Goal: Task Accomplishment & Management: Complete application form

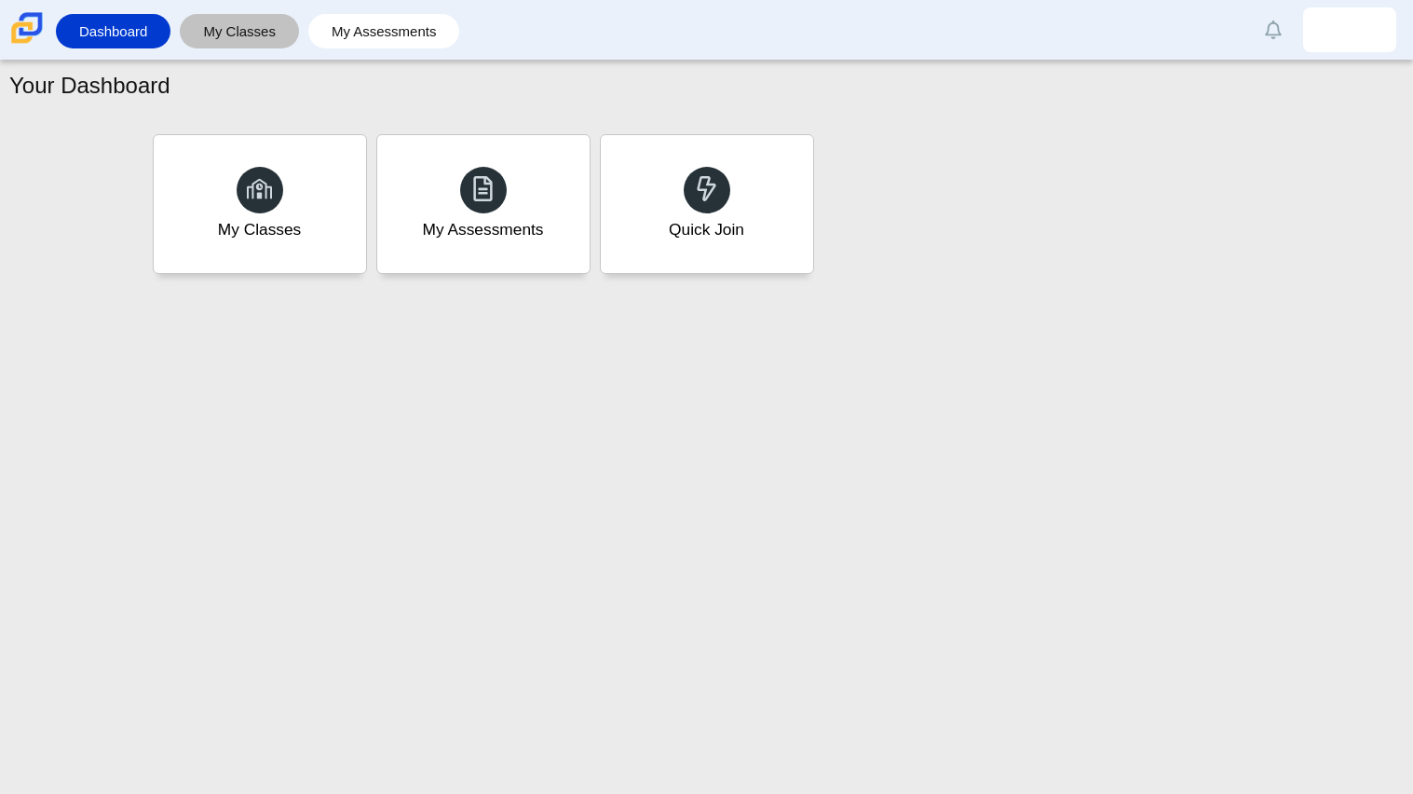
click at [228, 37] on link "My Classes" at bounding box center [239, 31] width 101 height 34
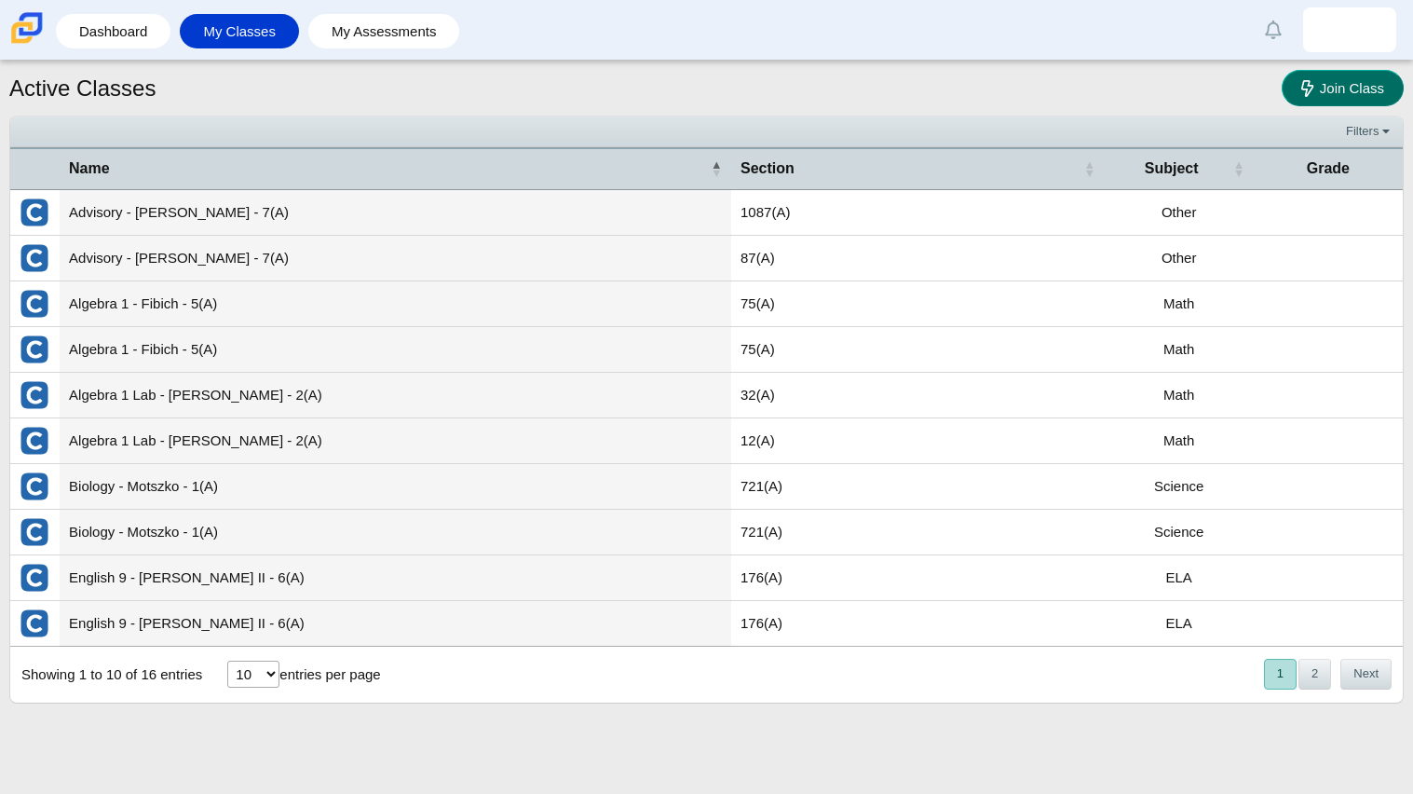
click at [1380, 88] on span "Join Class" at bounding box center [1352, 88] width 64 height 16
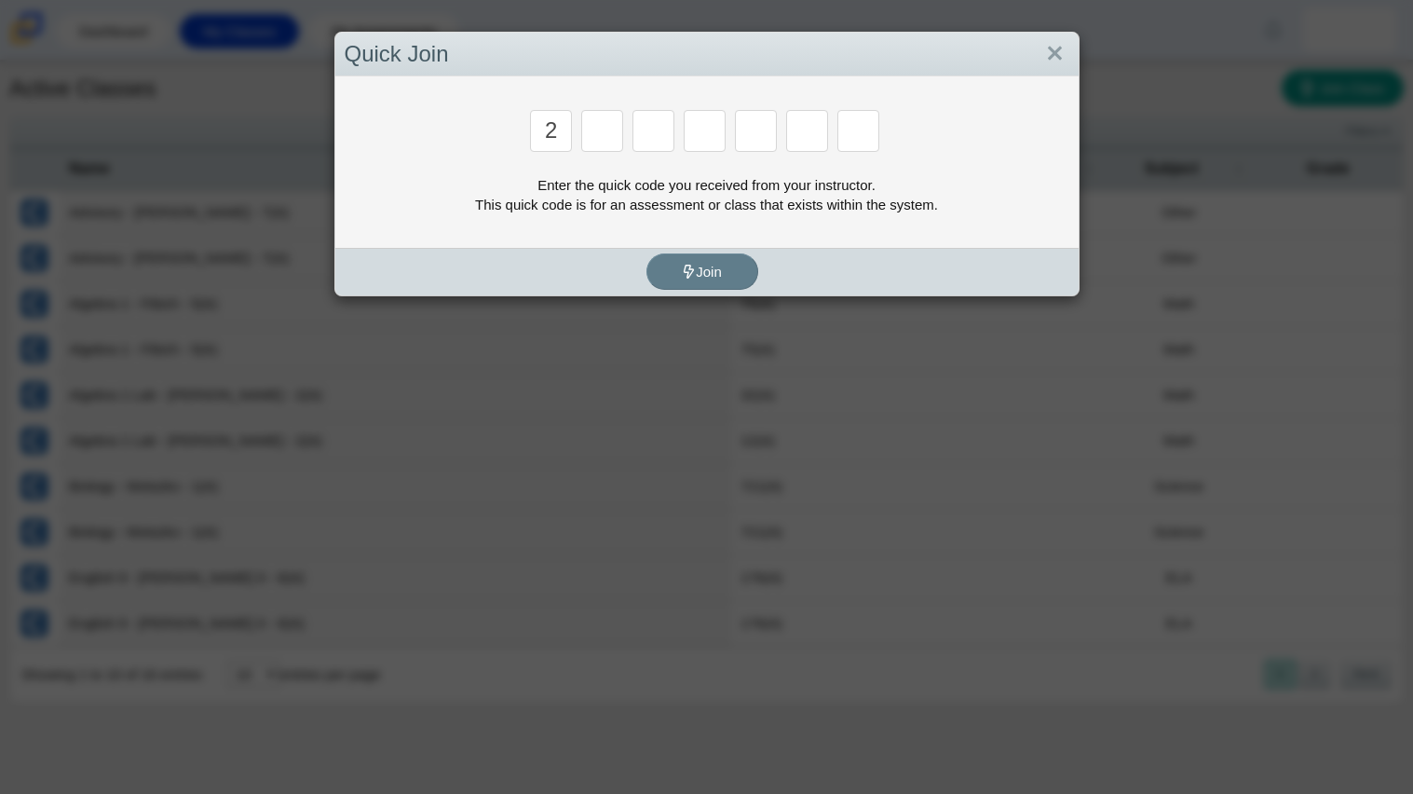
type input "2"
type input "c"
type input "u"
type input "p"
type input "s"
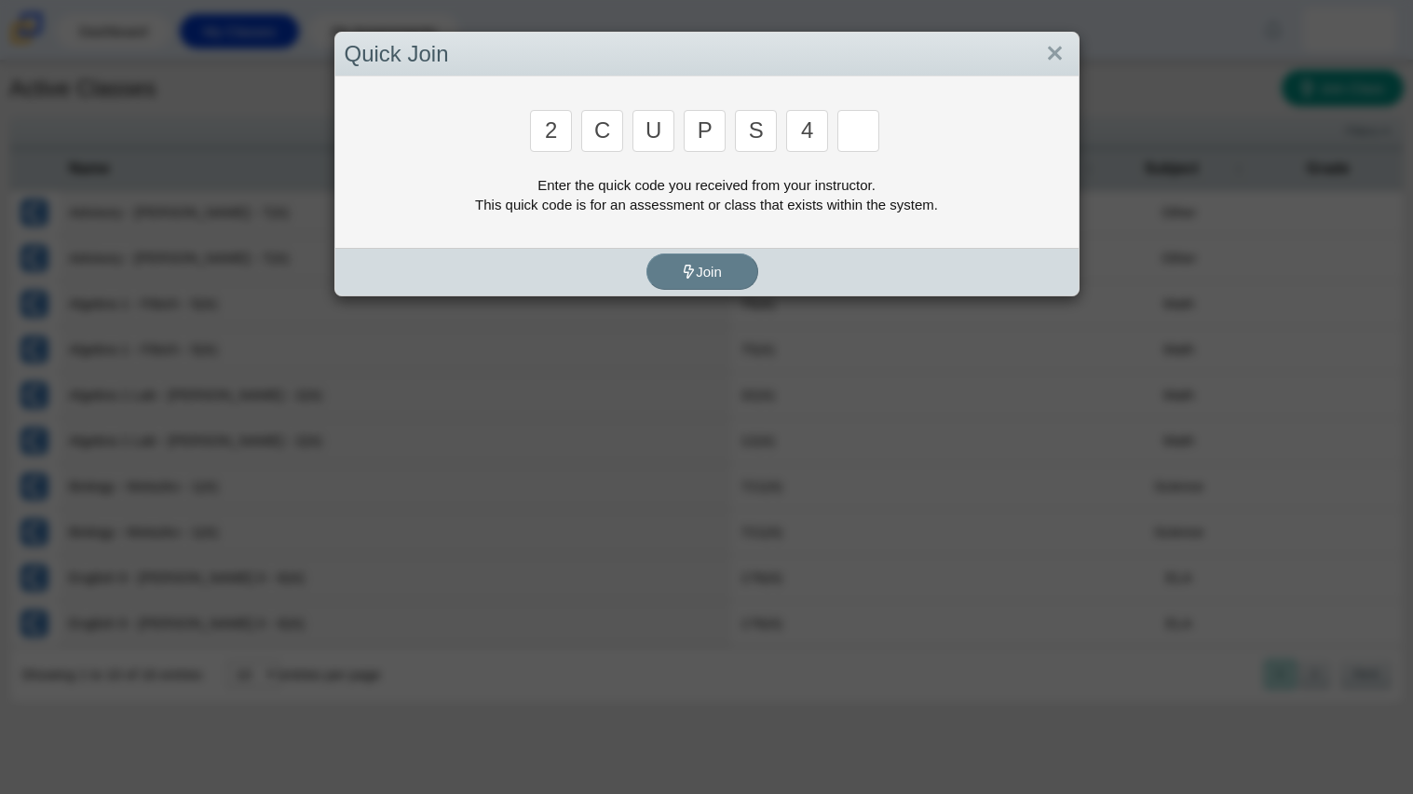
type input "4"
type input "a"
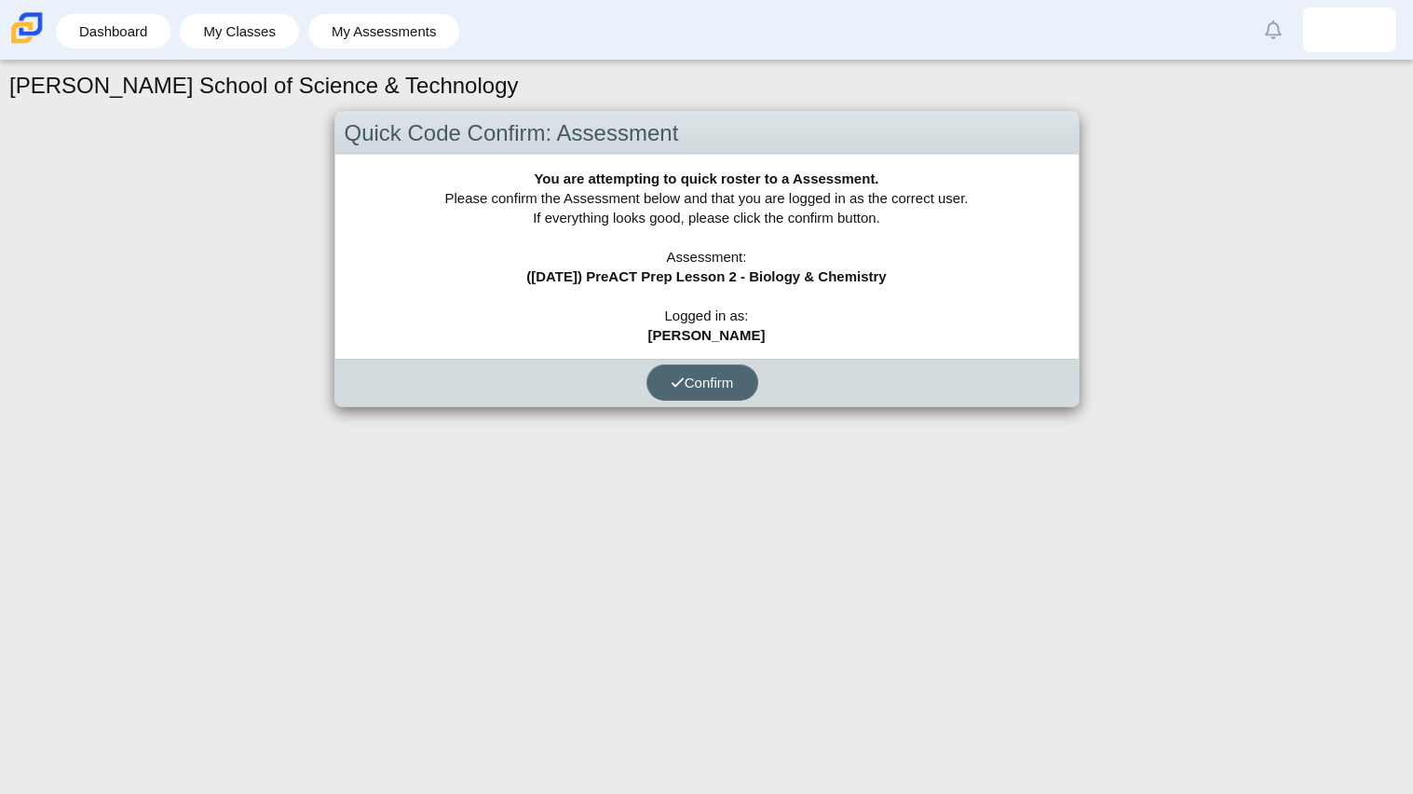
click at [664, 398] on button "Confirm" at bounding box center [702, 382] width 112 height 36
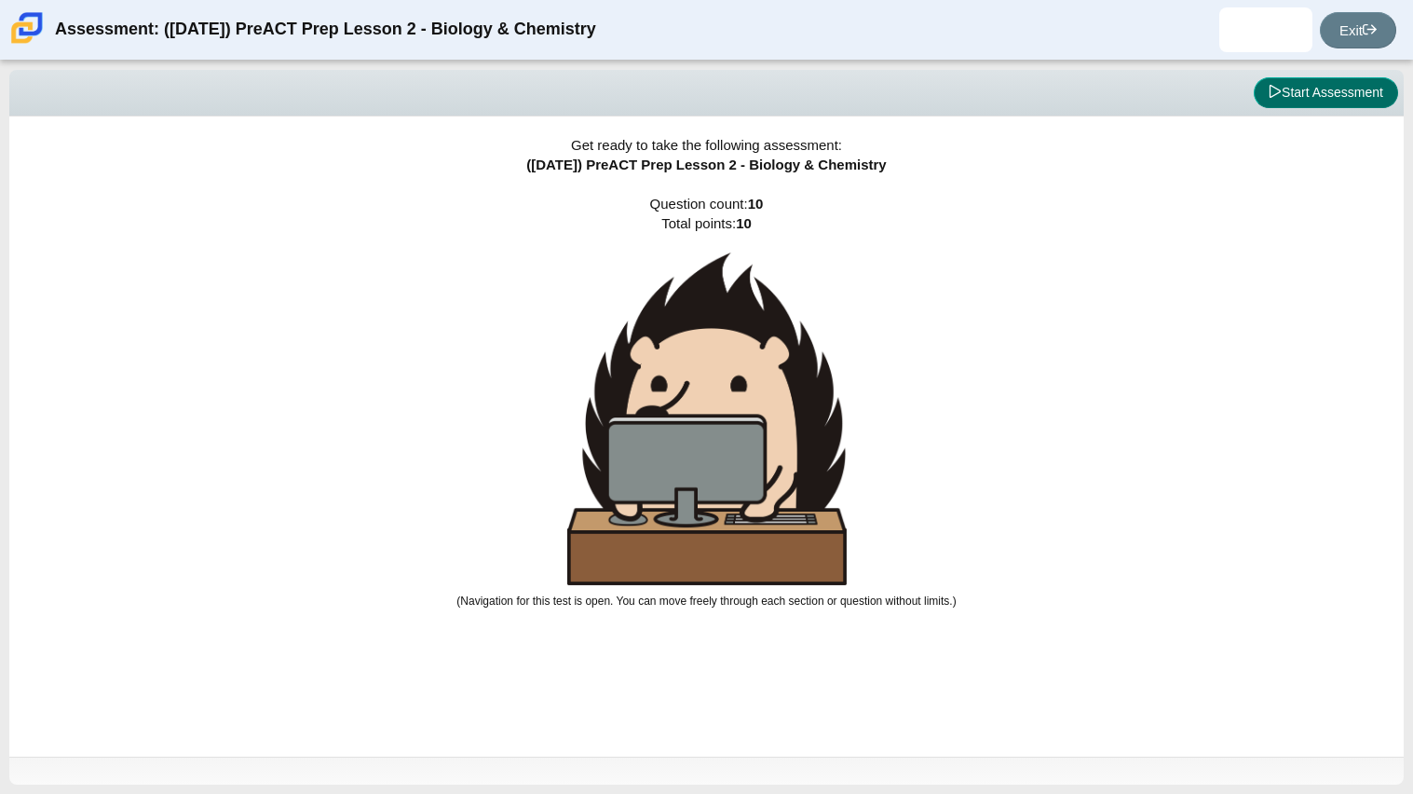
click at [1310, 87] on button "Start Assessment" at bounding box center [1326, 93] width 144 height 32
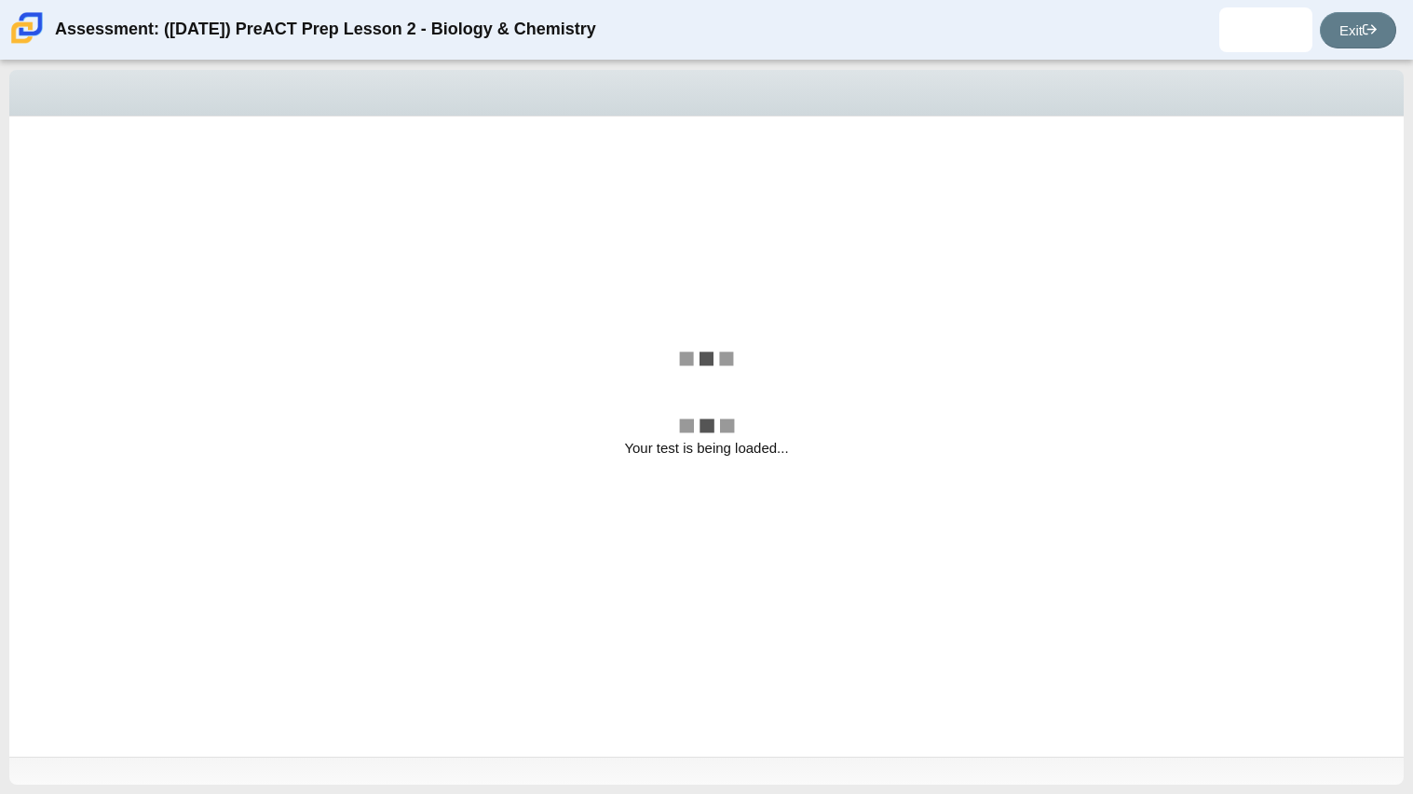
select select "88c27e0d-eae0-4ba9-ac20-9160ce6547ef"
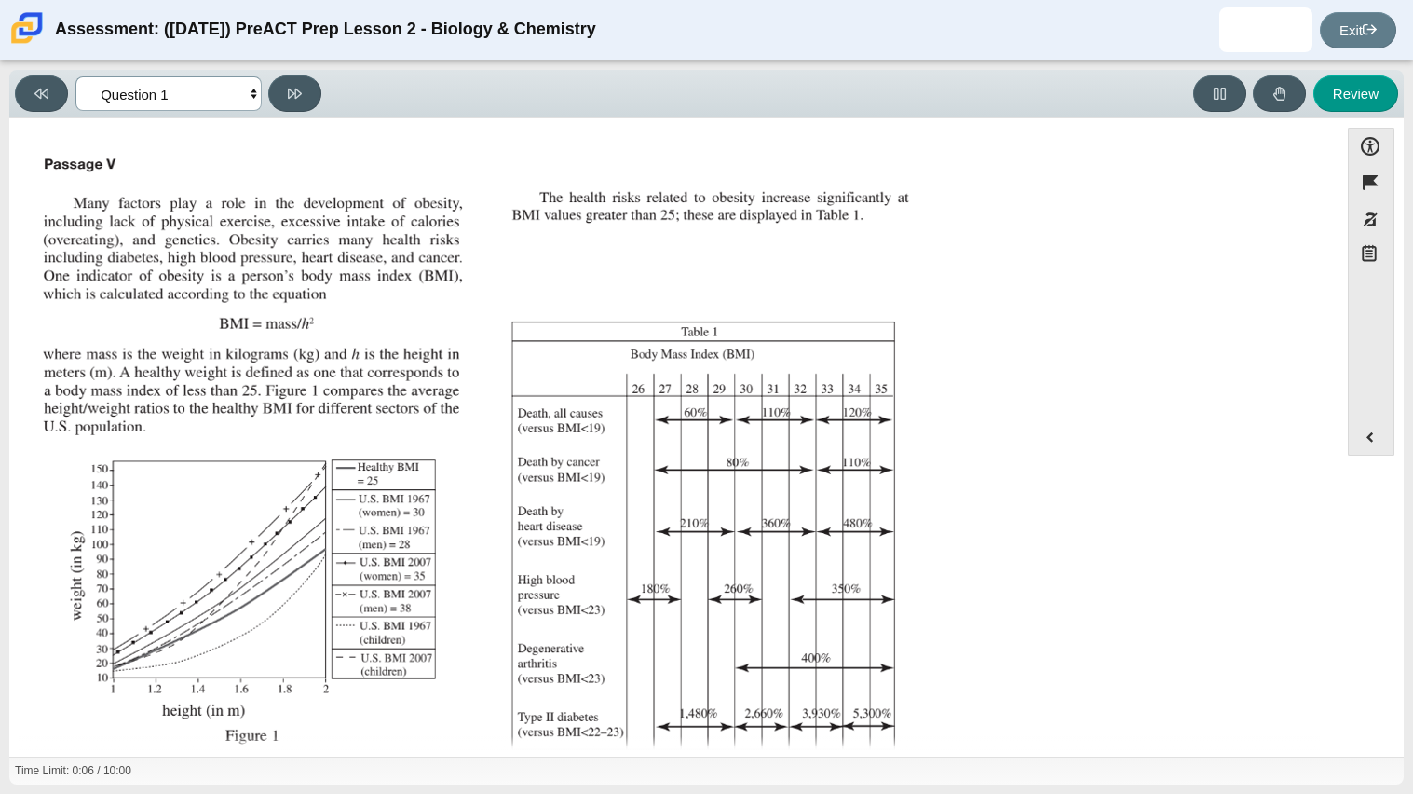
click at [176, 86] on select "Questions Question 1 Question 2 Question 3 Question 4 Question 5 Question 6 Que…" at bounding box center [168, 93] width 186 height 34
click at [407, 259] on img "Assessment items" at bounding box center [478, 461] width 886 height 625
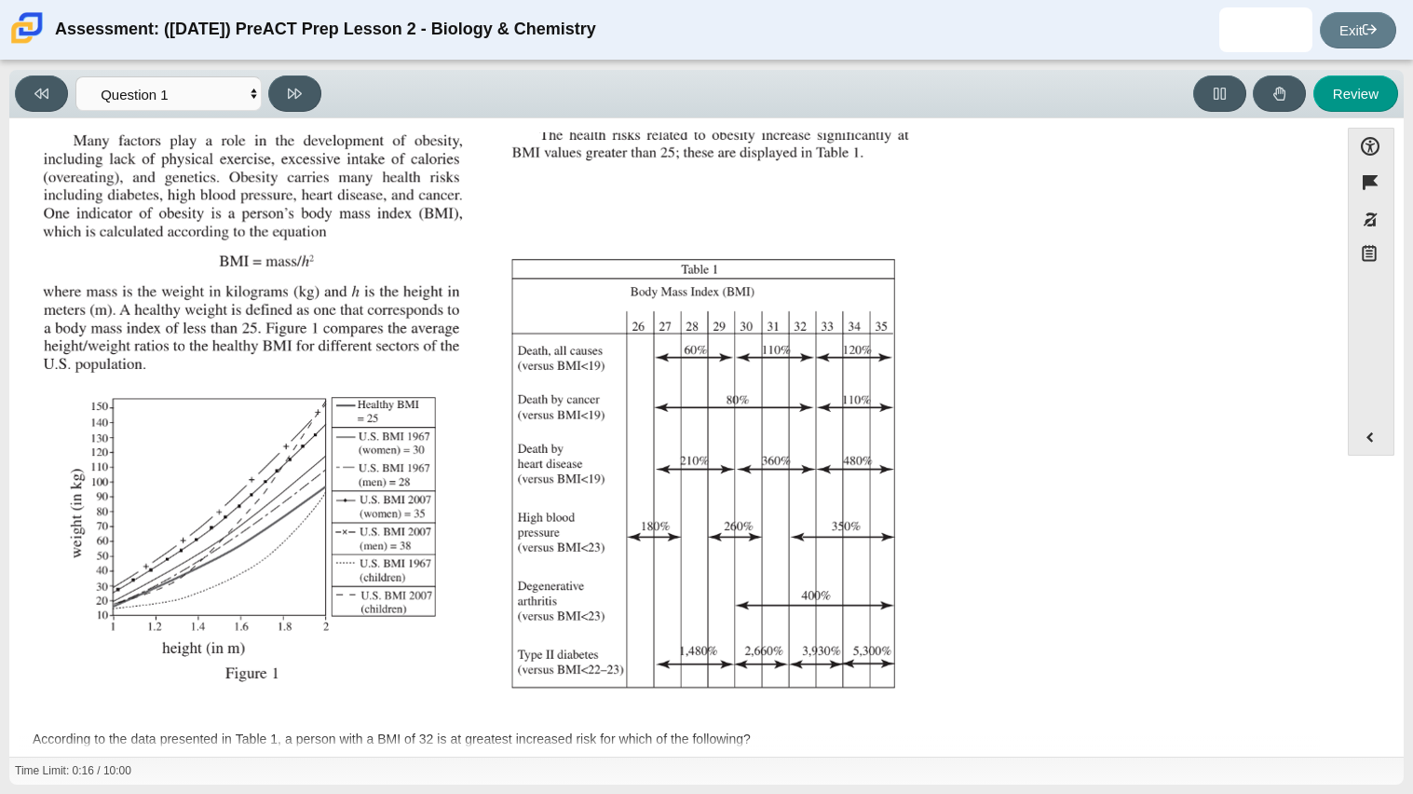
scroll to position [238, 0]
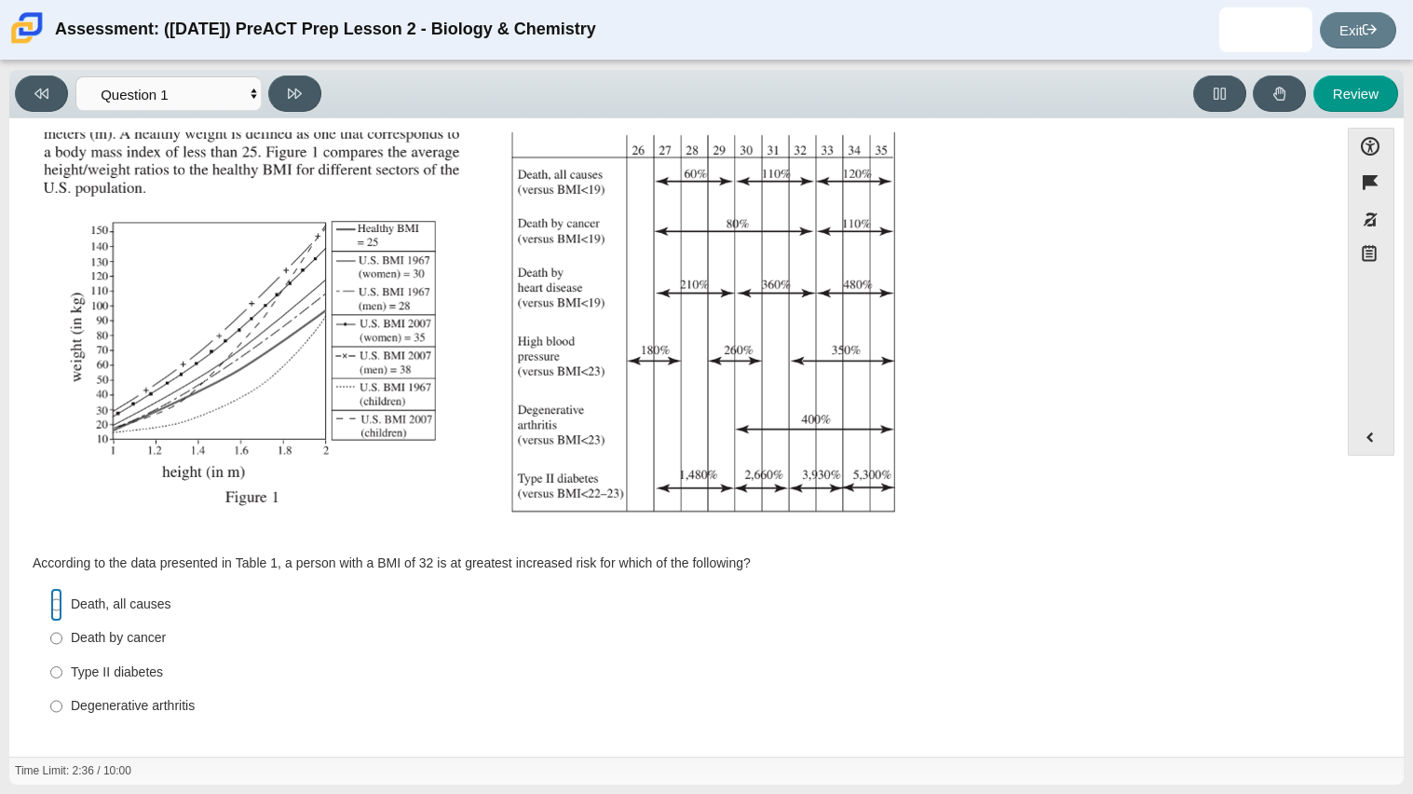
click at [53, 598] on input "Death, all causes Death, all causes" at bounding box center [56, 605] width 12 height 34
radio input "true"
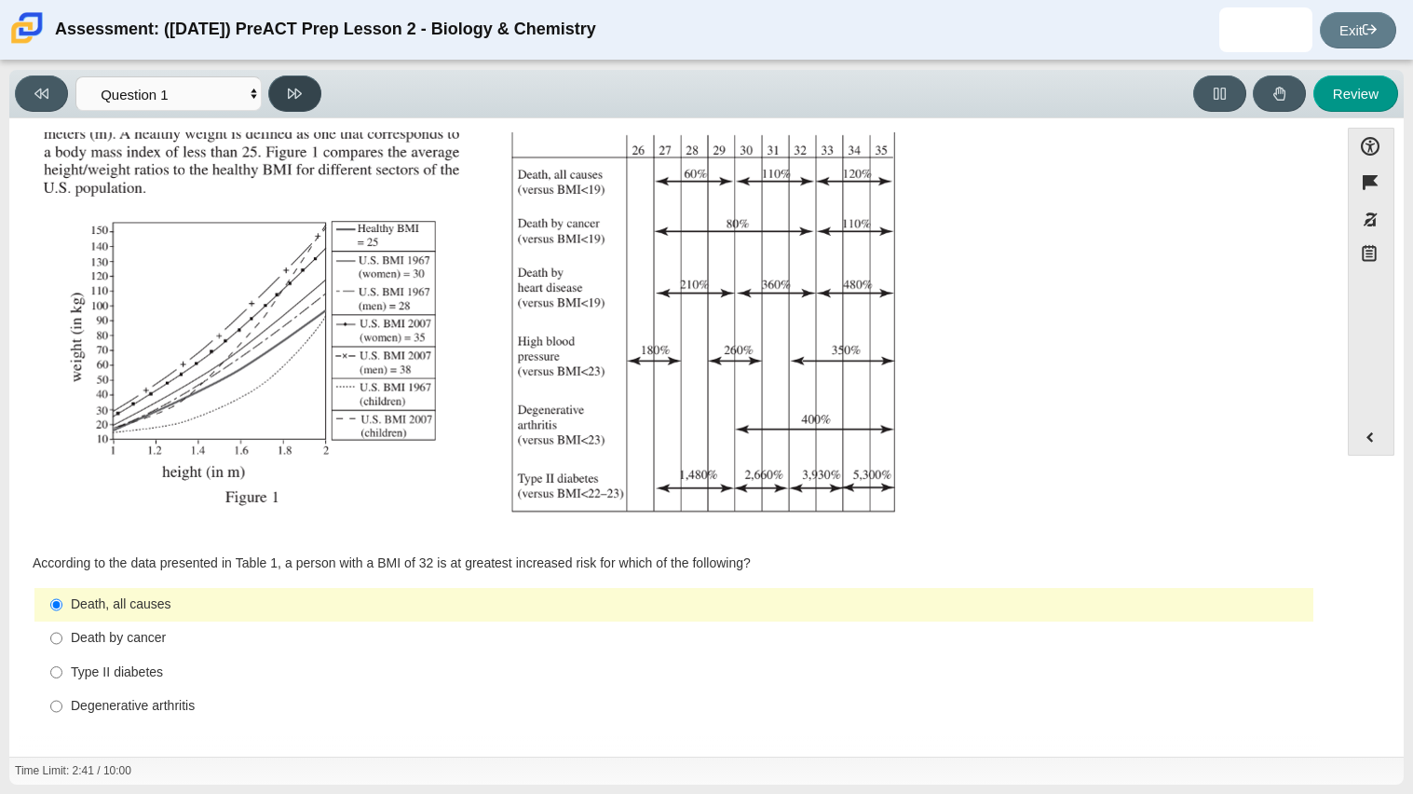
click at [302, 97] on icon at bounding box center [295, 94] width 14 height 14
select select "f31ee183-ab53-48c9-9374-3a18949ab500"
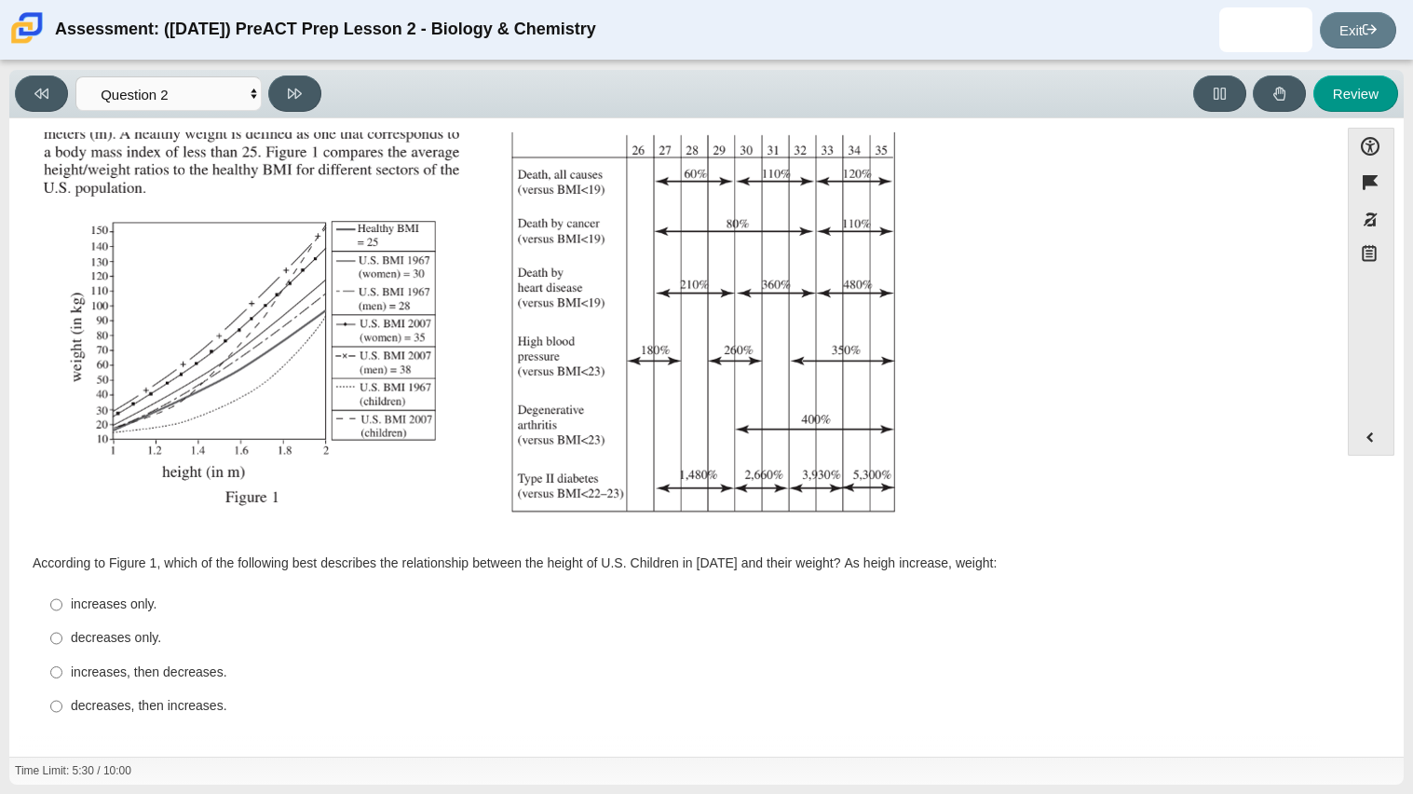
click at [152, 695] on label "decreases, then increases. decreases, then increases." at bounding box center [675, 706] width 1276 height 34
click at [62, 695] on input "decreases, then increases. decreases, then increases." at bounding box center [56, 706] width 12 height 34
radio input "true"
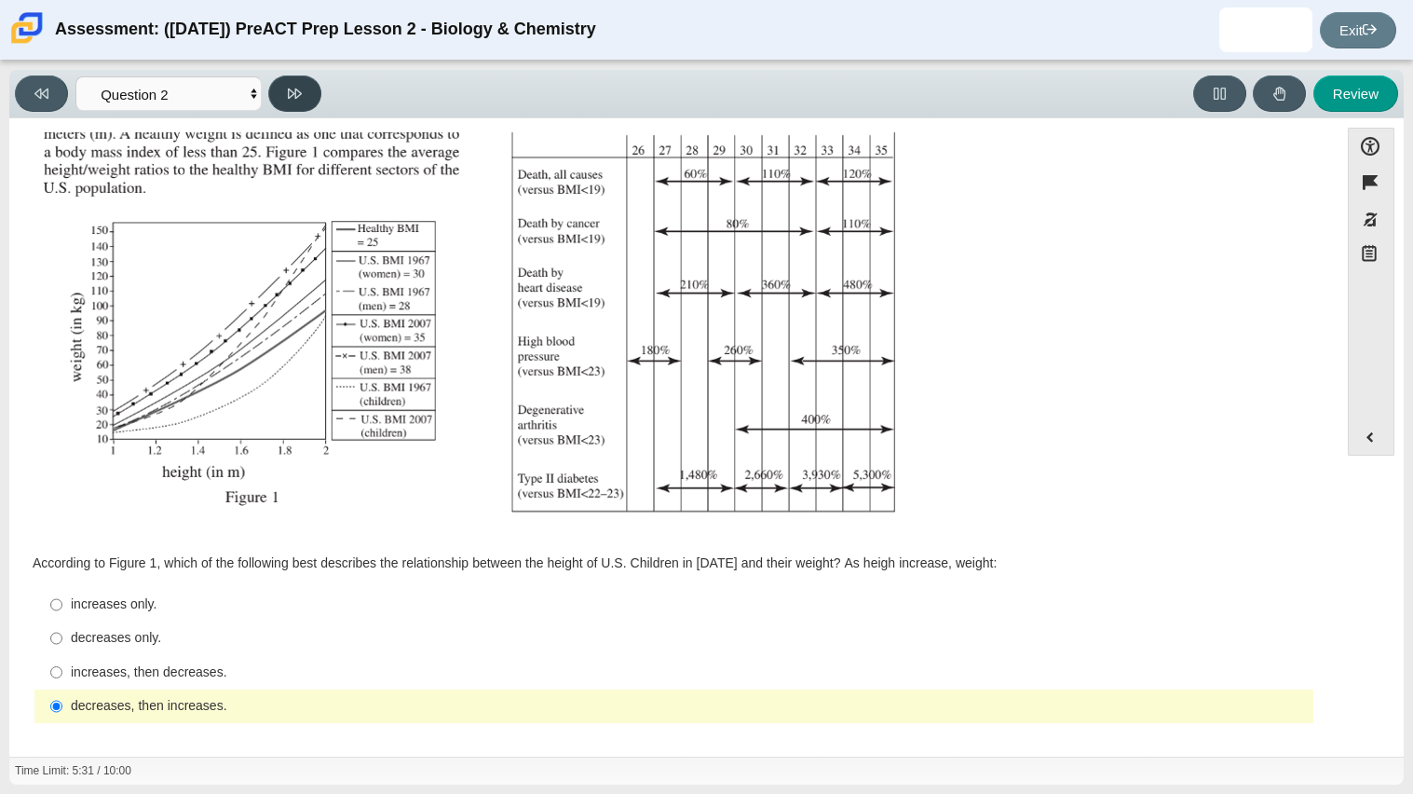
click at [277, 102] on button at bounding box center [294, 93] width 53 height 36
select select "45e82964-709e-4180-9336-970e18221224"
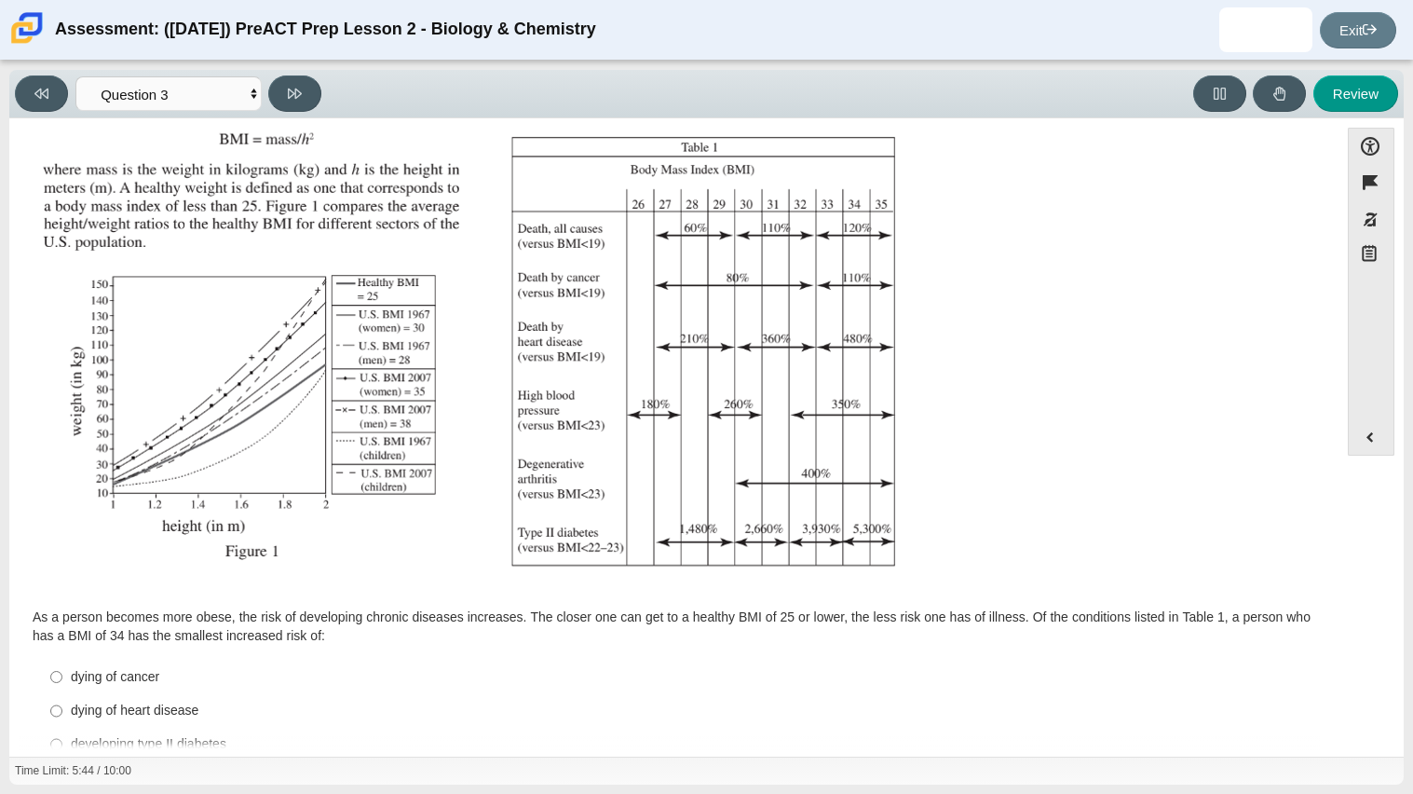
scroll to position [257, 0]
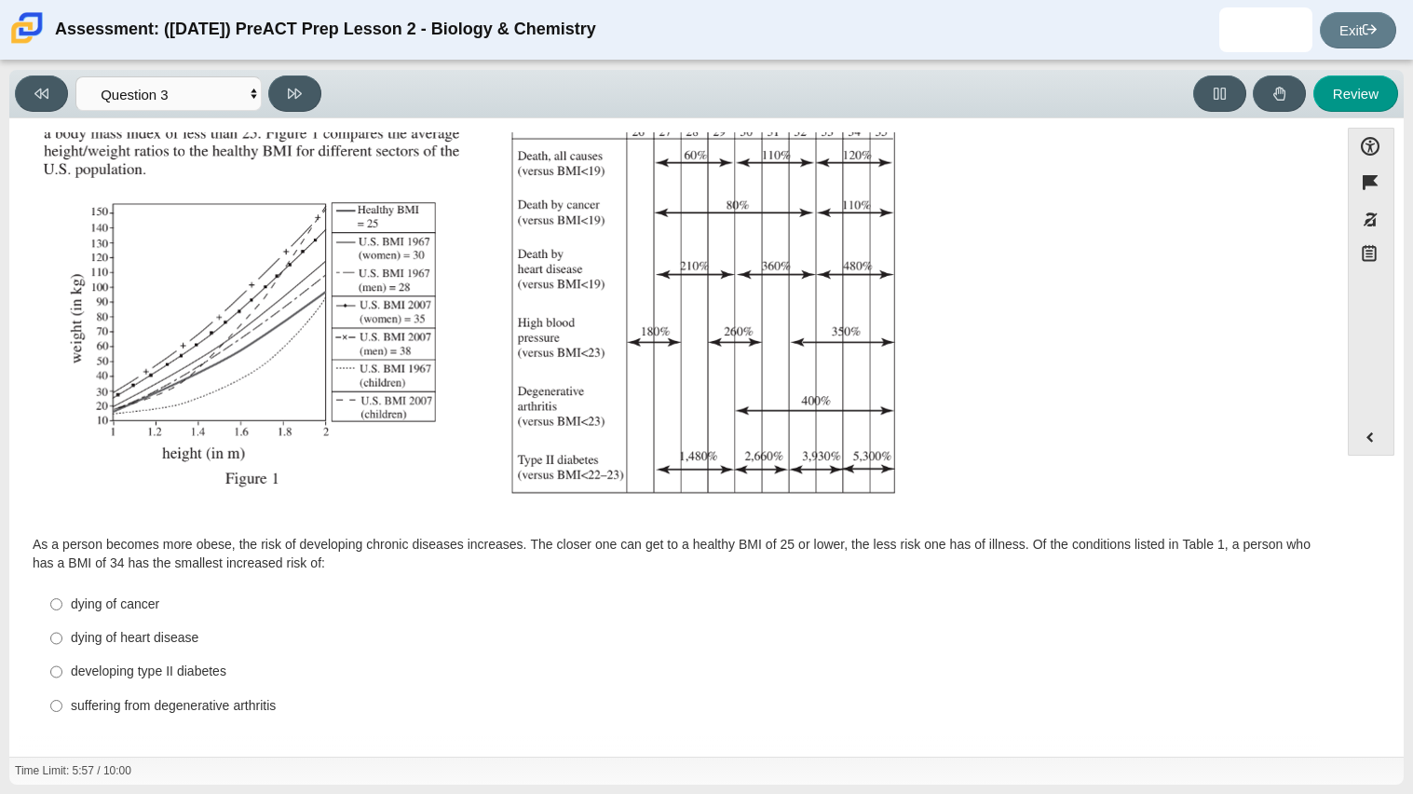
click at [943, 657] on label "developing type II diabetes developing type II diabetes" at bounding box center [675, 672] width 1276 height 34
click at [62, 657] on input "developing type II diabetes developing type II diabetes" at bounding box center [56, 672] width 12 height 34
radio input "true"
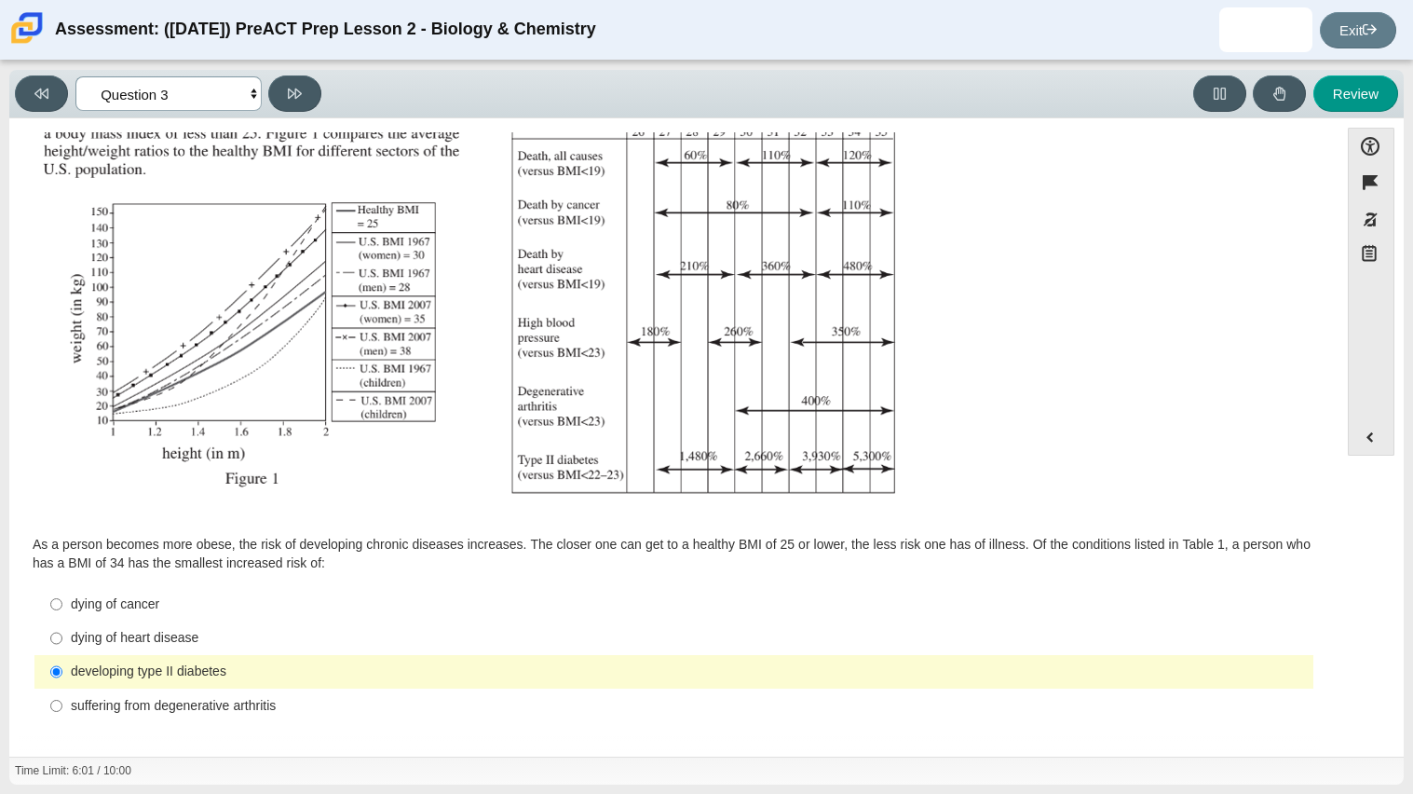
click at [163, 102] on select "Questions Question 1 Question 2 Question 3 Question 4 Question 5 Question 6 Que…" at bounding box center [168, 93] width 186 height 34
click at [483, 525] on div "Question As a person becomes more obese, the risk of developing chronic disease…" at bounding box center [674, 312] width 1311 height 847
click at [277, 93] on button at bounding box center [294, 93] width 53 height 36
select select "71dcacfe-cf8b-4cdc-be22-b82c8aec5da2"
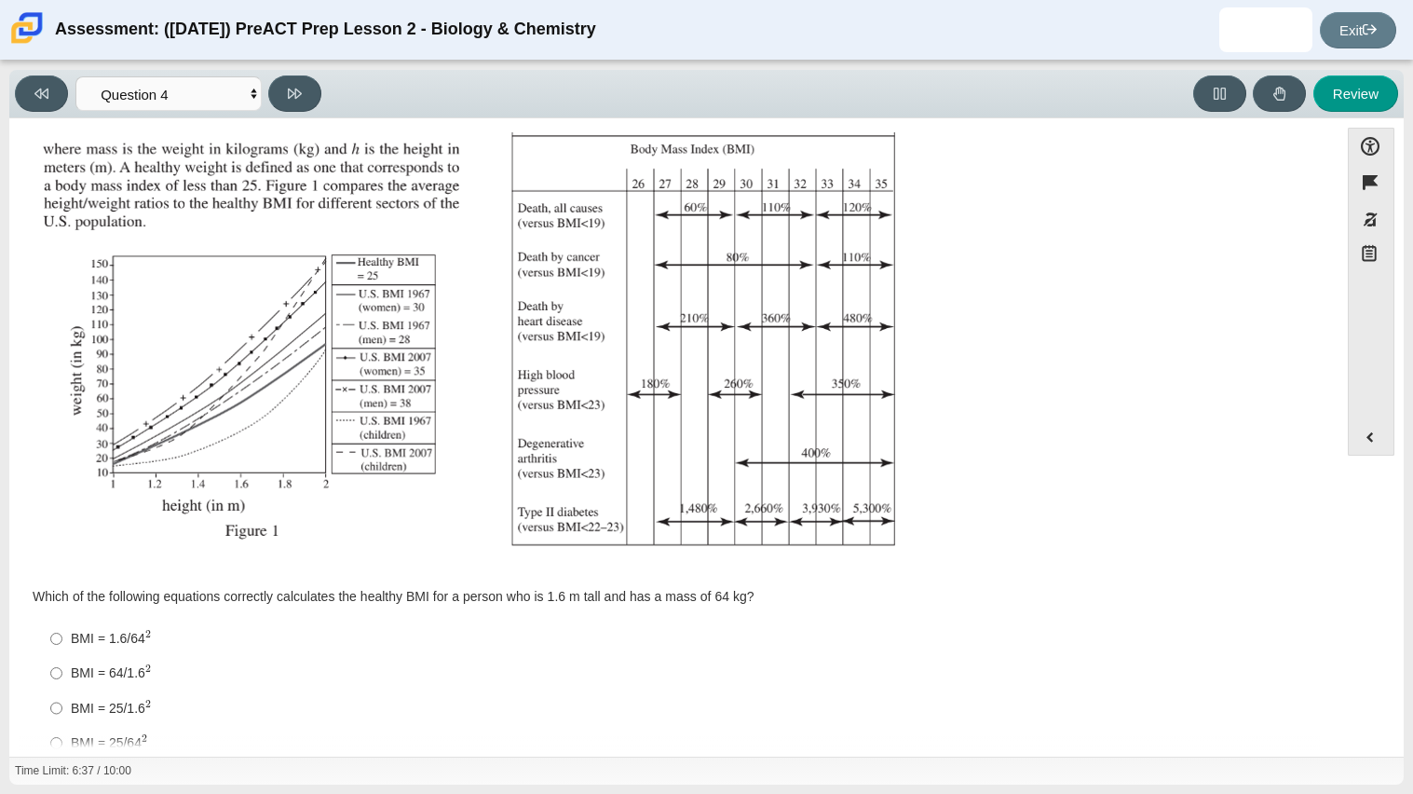
scroll to position [240, 0]
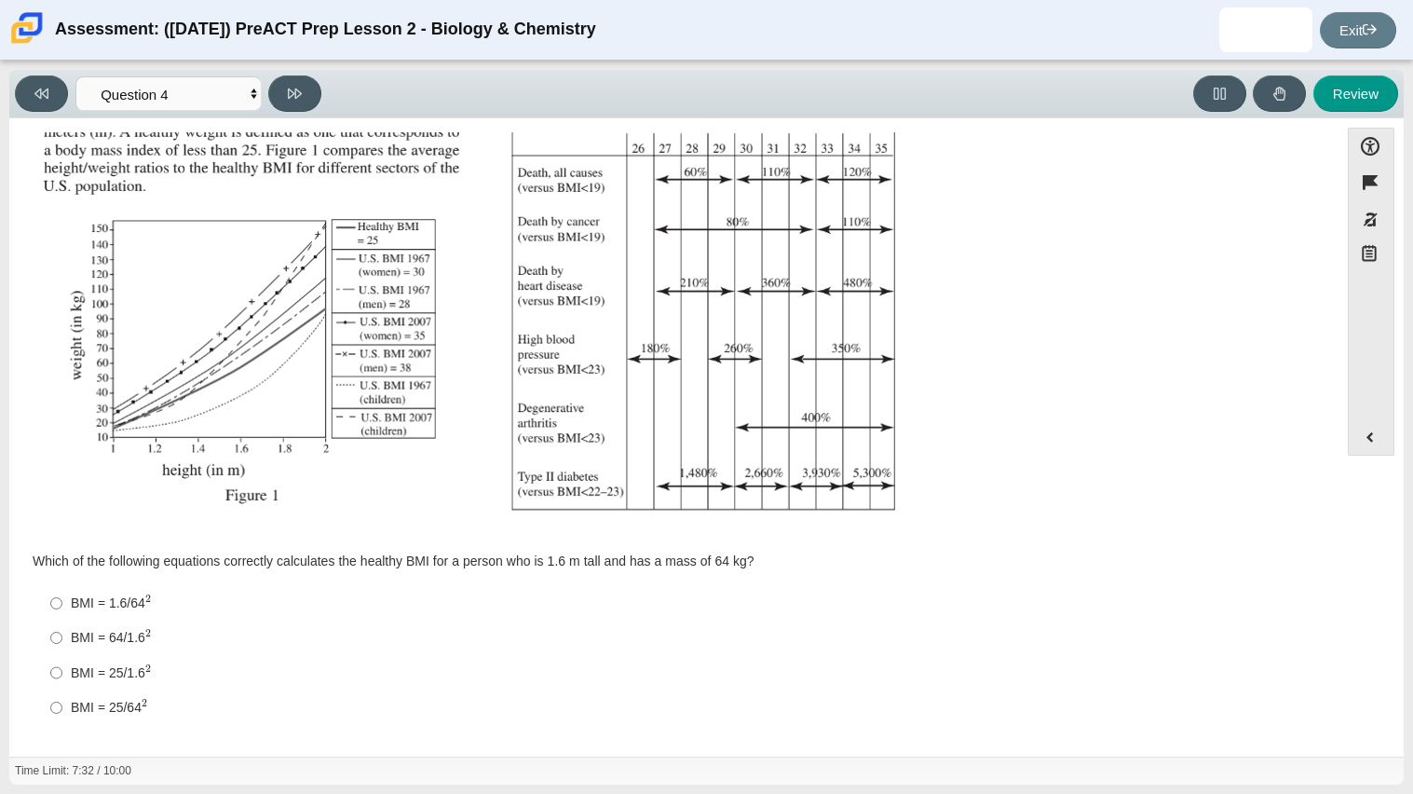
click at [117, 699] on div "BMI = 25/64 2" at bounding box center [688, 708] width 1235 height 20
click at [62, 699] on input "BMI = 25/64 2 BMI = 25/642" at bounding box center [56, 707] width 12 height 34
radio input "true"
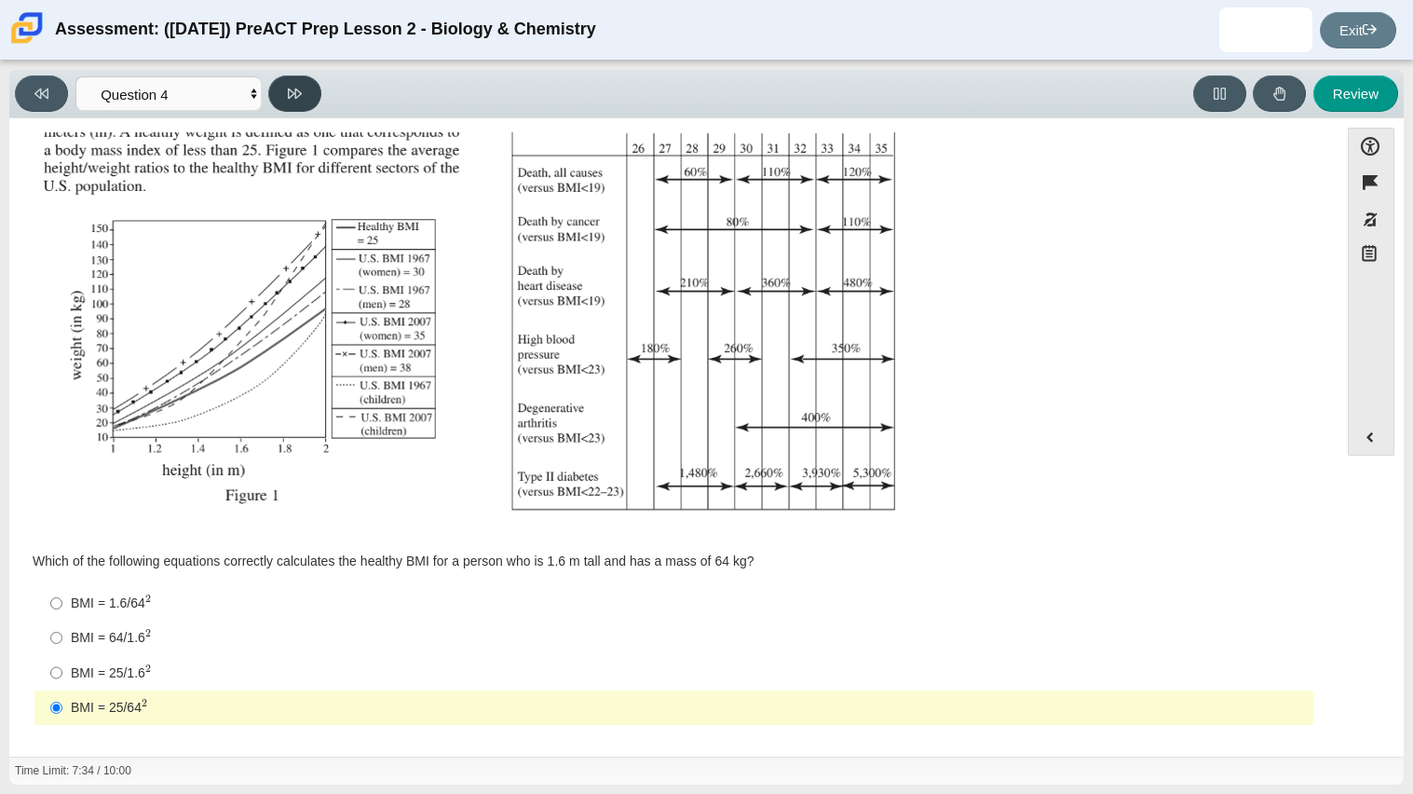
click at [284, 103] on button at bounding box center [294, 93] width 53 height 36
select select "c6558c8b-086a-4b4c-b582-9428309971ba"
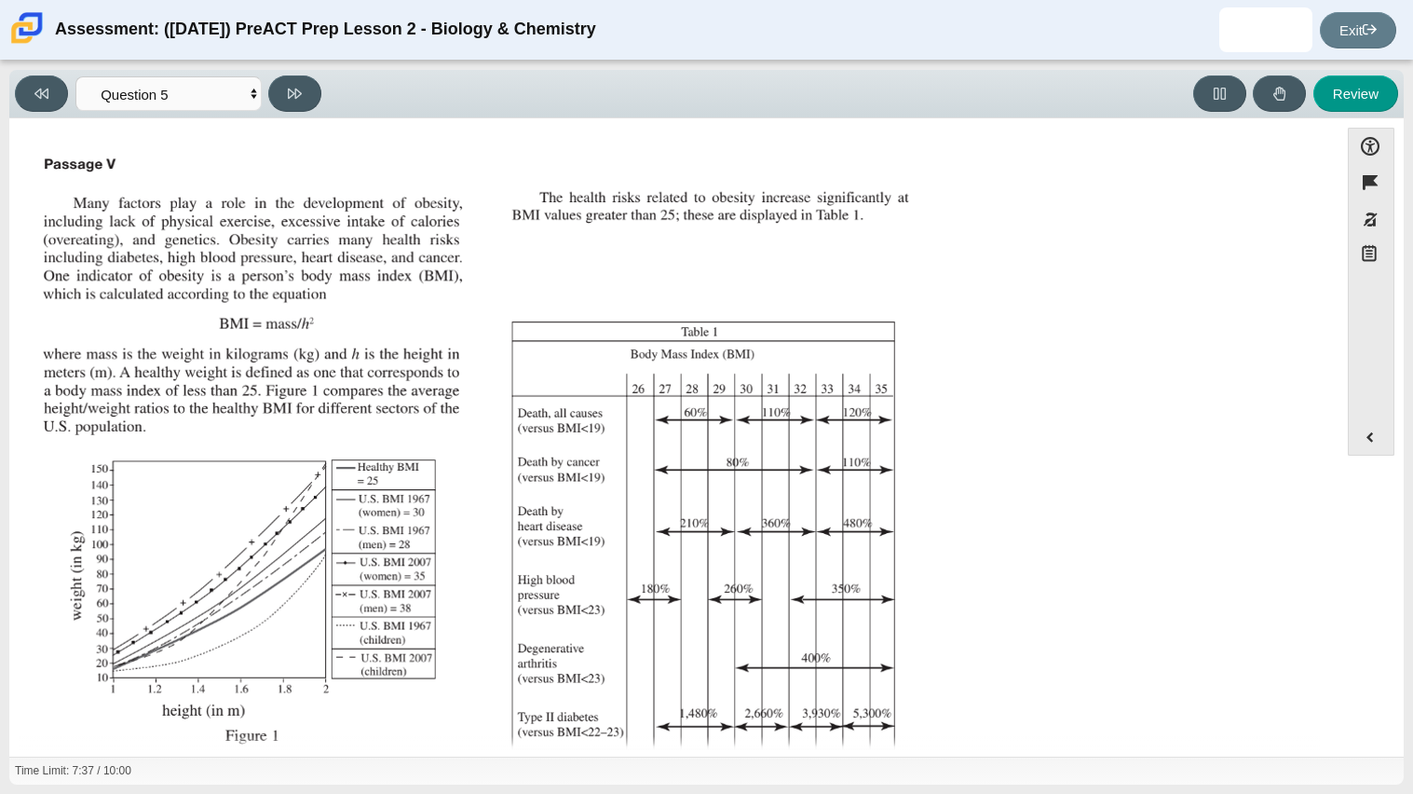
scroll to position [238, 0]
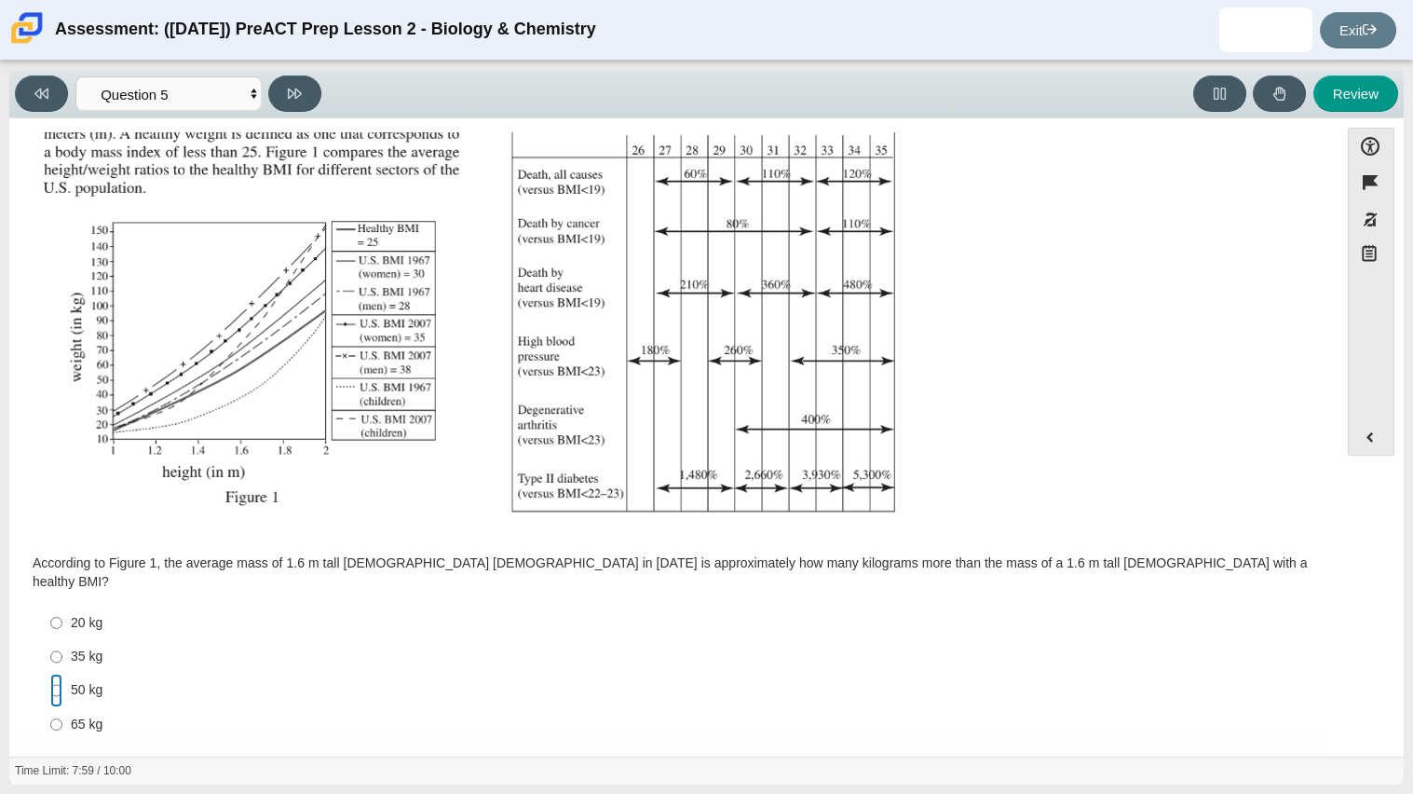
click at [60, 679] on input "50 kg 50 kg" at bounding box center [56, 690] width 12 height 34
radio input "true"
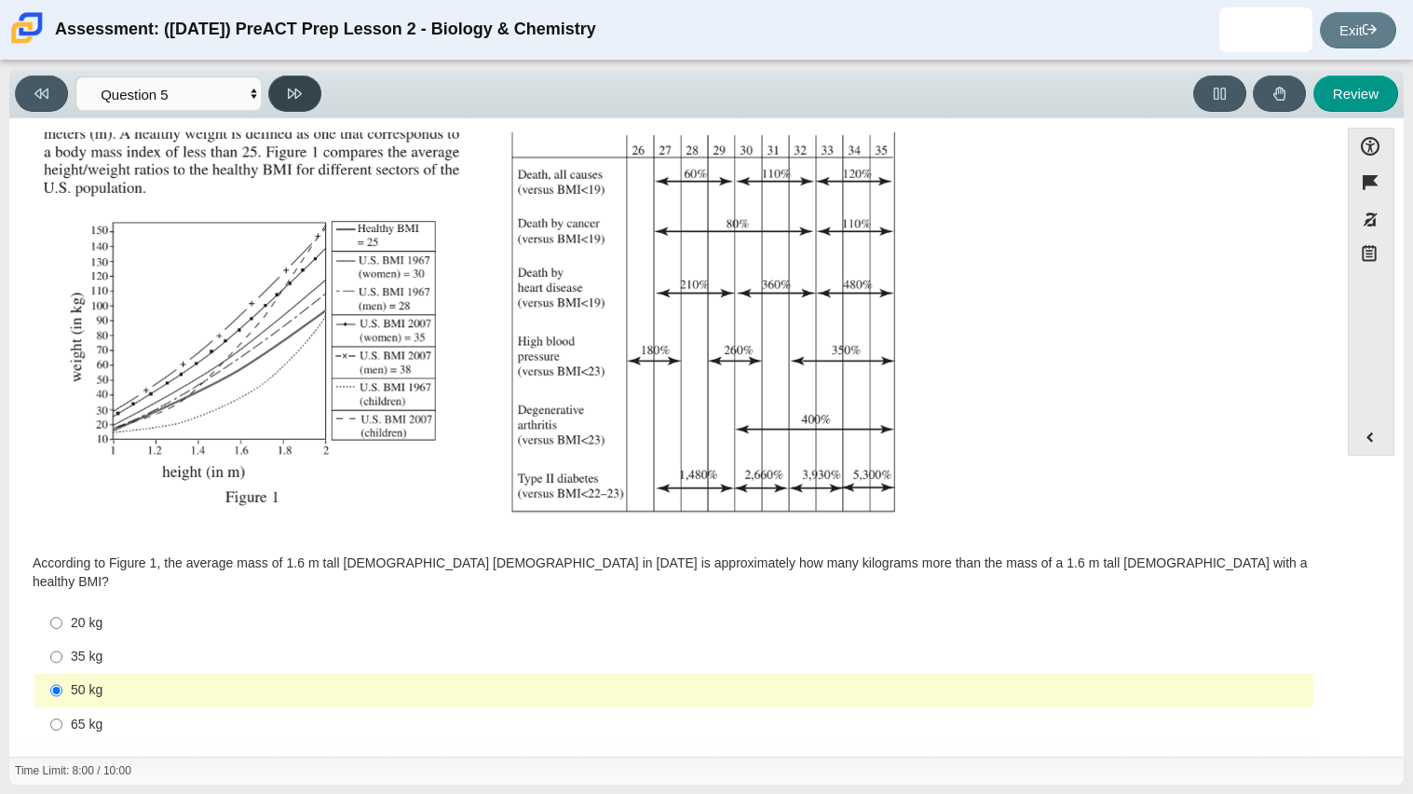
click at [279, 88] on button at bounding box center [294, 93] width 53 height 36
select select "74d98ab6-2529-481e-9250-4e9263ec31cd"
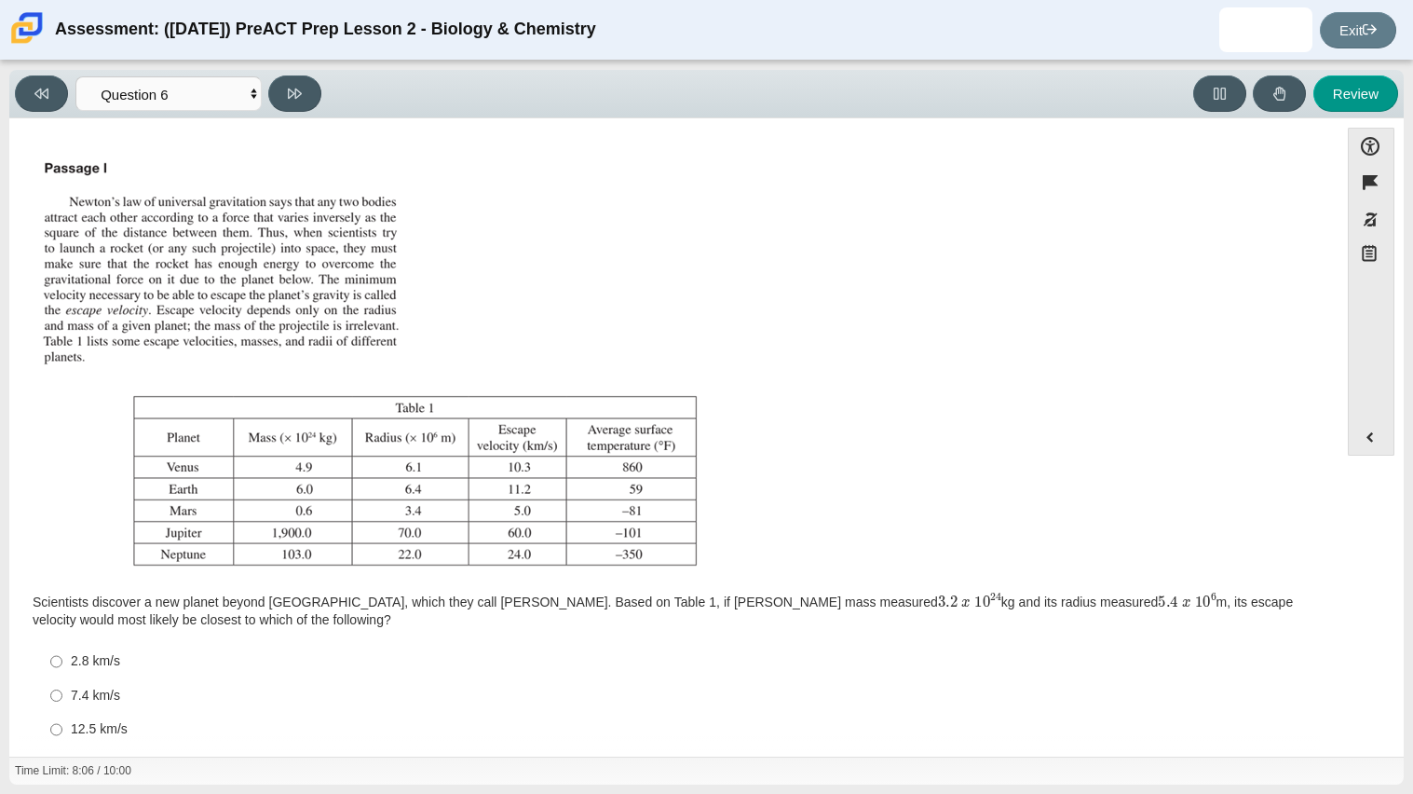
scroll to position [57, 0]
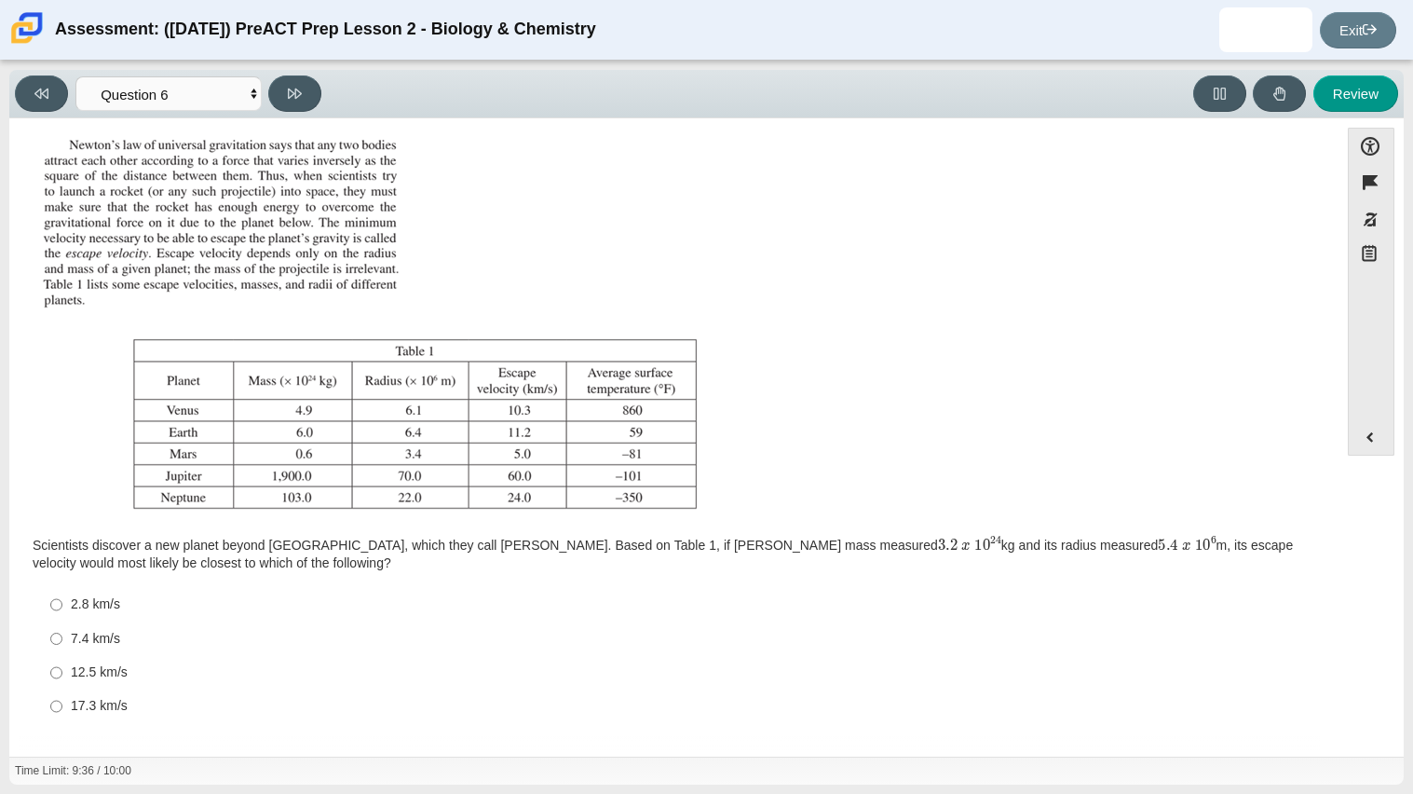
click at [119, 673] on div "12.5 km/s" at bounding box center [688, 672] width 1235 height 19
click at [62, 673] on input "12.5 km/s 12.5 km/s" at bounding box center [56, 673] width 12 height 34
radio input "true"
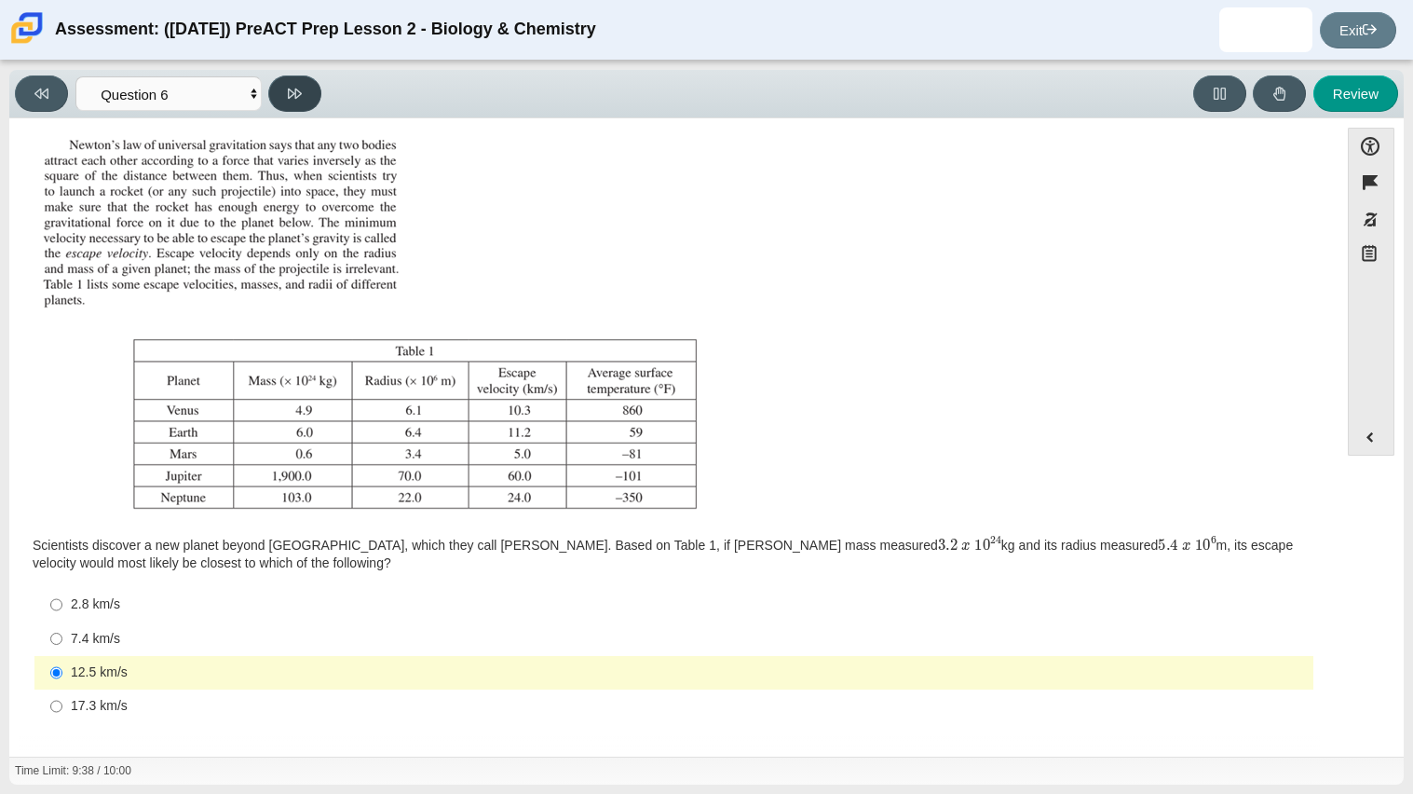
click at [292, 89] on icon at bounding box center [295, 93] width 14 height 10
select select "31694628-7769-4744-9964-d3ed6115c03c"
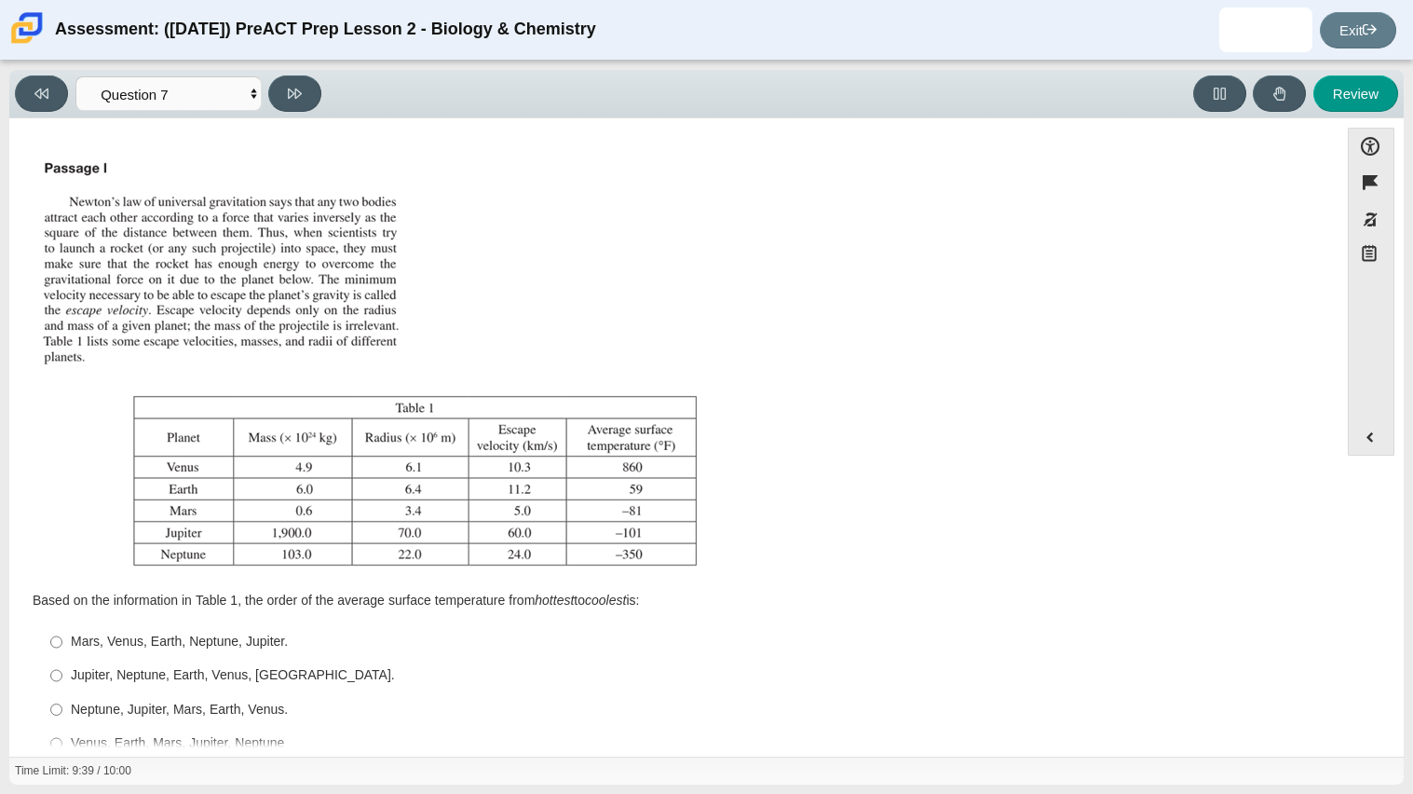
click at [99, 725] on label "Neptune, Jupiter, Mars, Earth, Venus. Neptune, Jupiter, Mars, Earth, Venus." at bounding box center [675, 709] width 1276 height 34
click at [62, 725] on input "Neptune, Jupiter, Mars, Earth, Venus. Neptune, Jupiter, Mars, Earth, Venus." at bounding box center [56, 709] width 12 height 34
radio input "true"
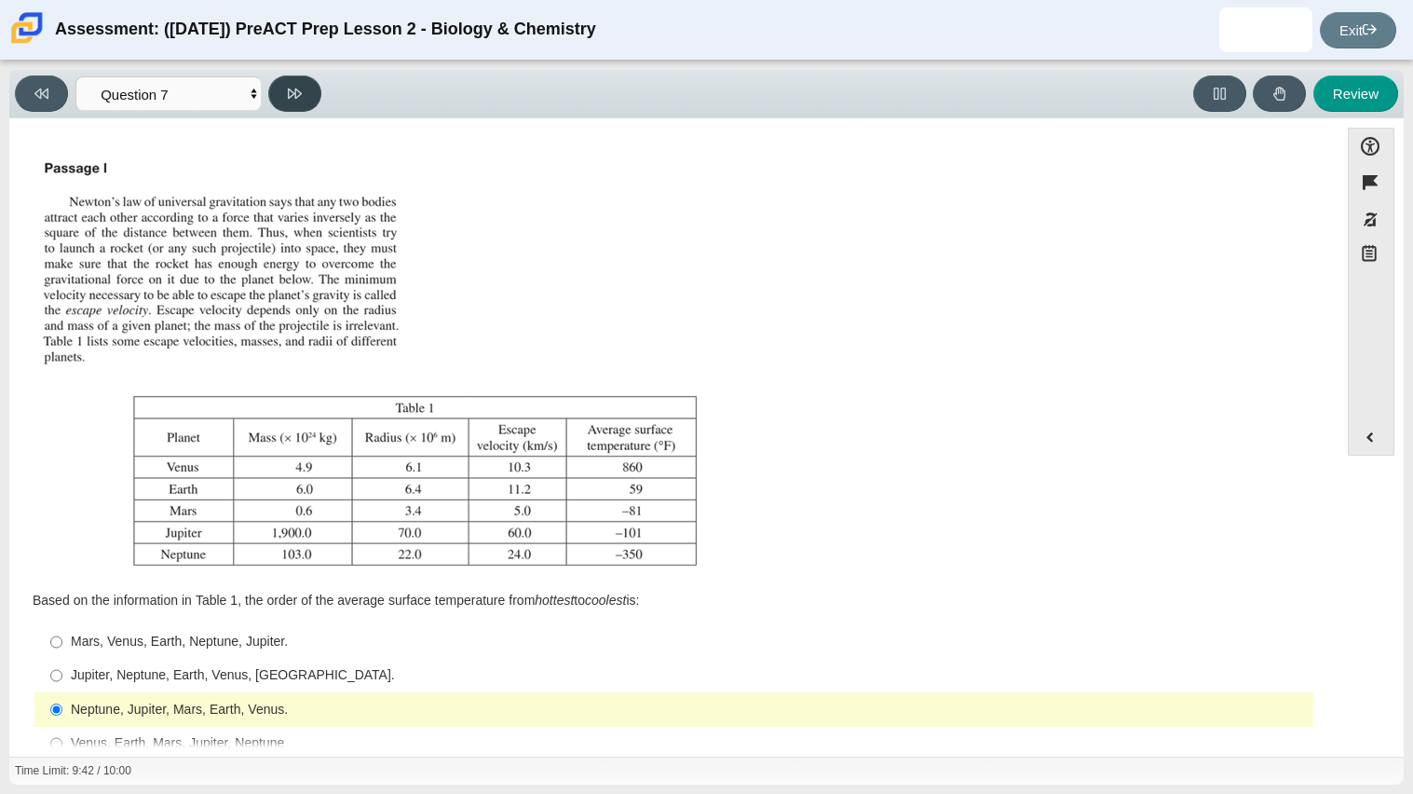
click at [294, 99] on icon at bounding box center [295, 94] width 14 height 14
select select "02960795-9514-4c41-985f-77b6951c8514"
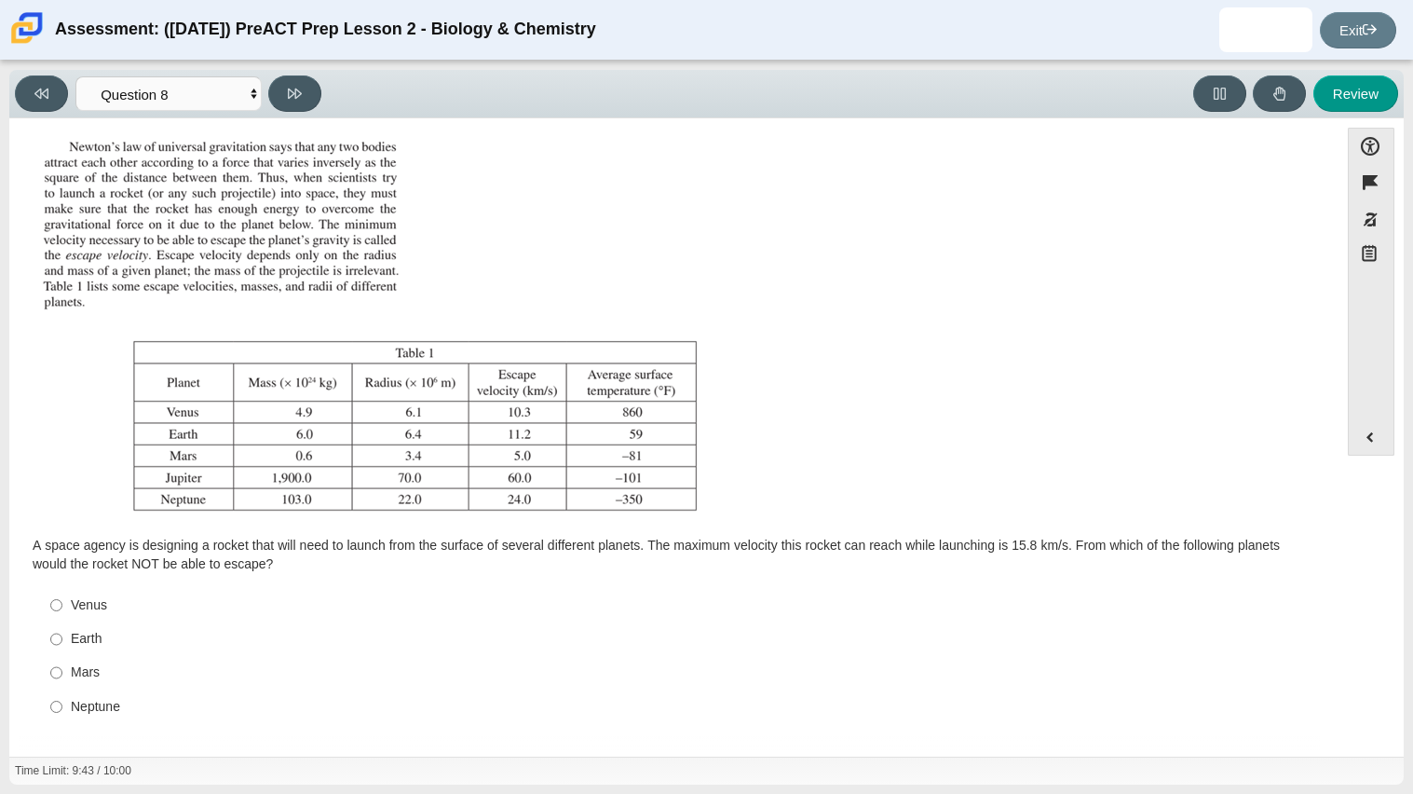
scroll to position [52, 0]
click at [75, 709] on div "Neptune" at bounding box center [688, 709] width 1235 height 19
click at [62, 709] on input "Neptune Neptune" at bounding box center [56, 709] width 12 height 34
radio input "true"
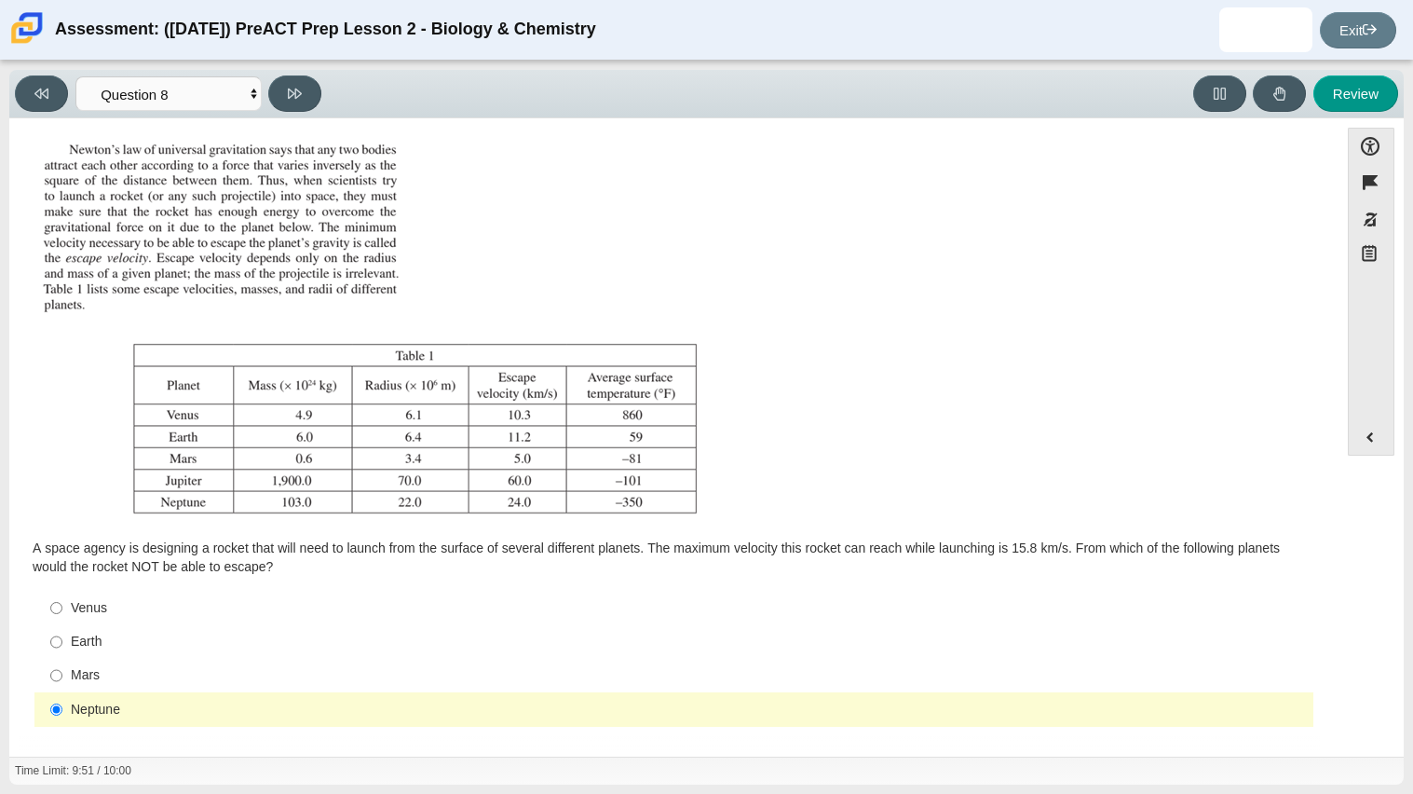
click at [292, 123] on div "Accessibility options 09:51 / 10:00 Close Color scheme Font size Zoom Change th…" at bounding box center [706, 437] width 1394 height 638
click at [290, 106] on button at bounding box center [294, 93] width 53 height 36
select select "ef19177f-9eb9-441f-a0b9-65cd4e602bb5"
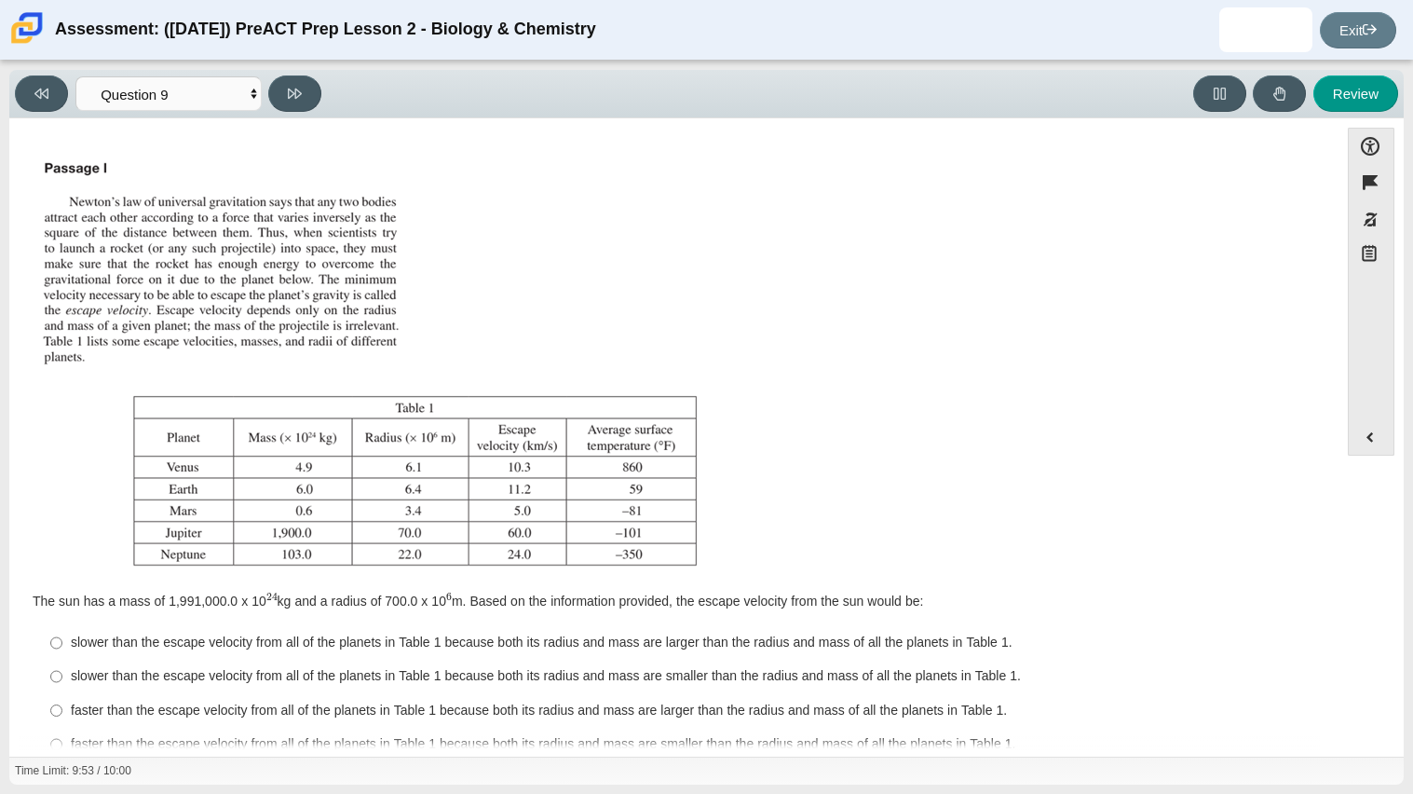
click at [95, 703] on div "faster than the escape velocity from all of the planets in Table 1 because both…" at bounding box center [688, 710] width 1235 height 19
click at [62, 703] on input "faster than the escape velocity from all of the planets in Table 1 because both…" at bounding box center [56, 710] width 12 height 34
radio input "true"
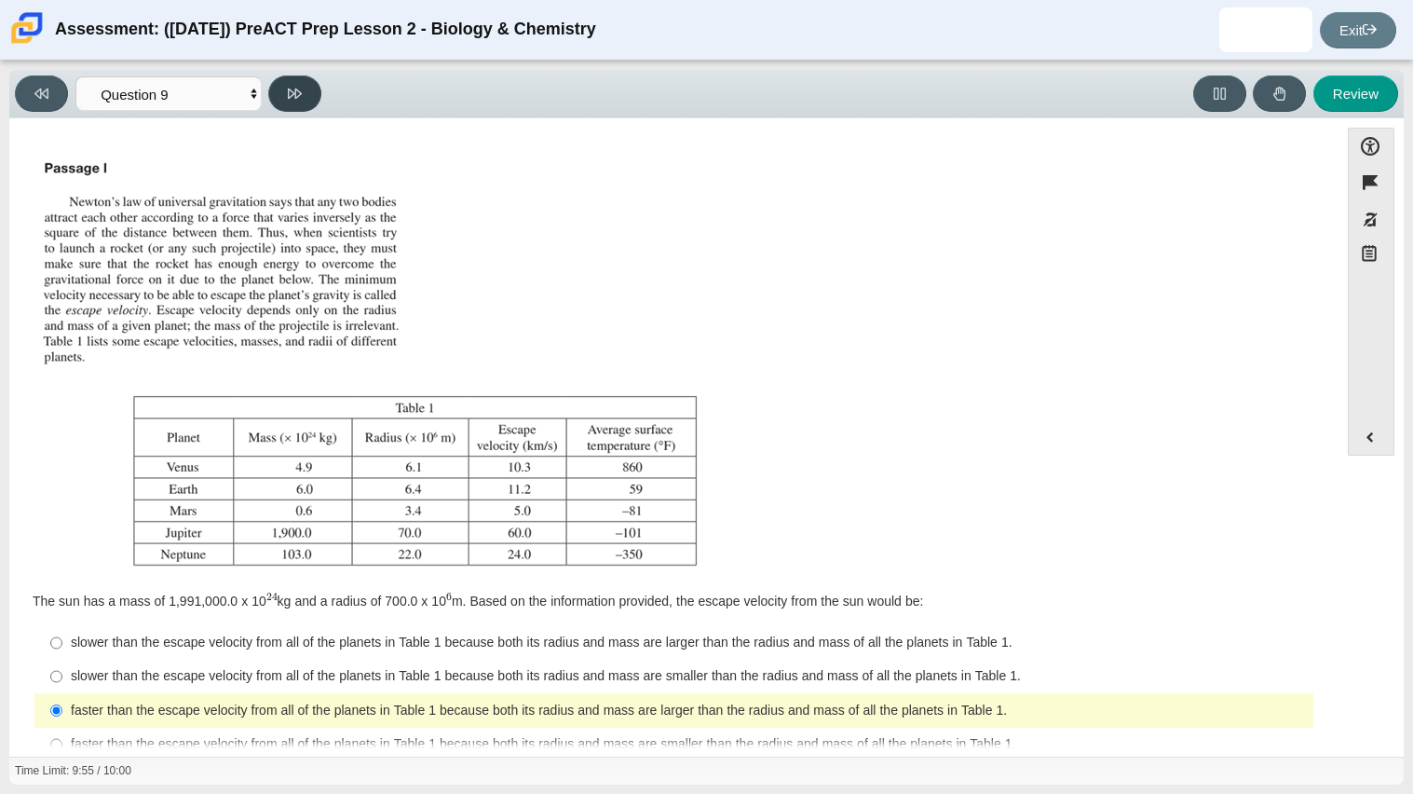
click at [307, 100] on button at bounding box center [294, 93] width 53 height 36
select select "b9bf8baa-c570-4e7d-b5c0-da6c71b27e9c"
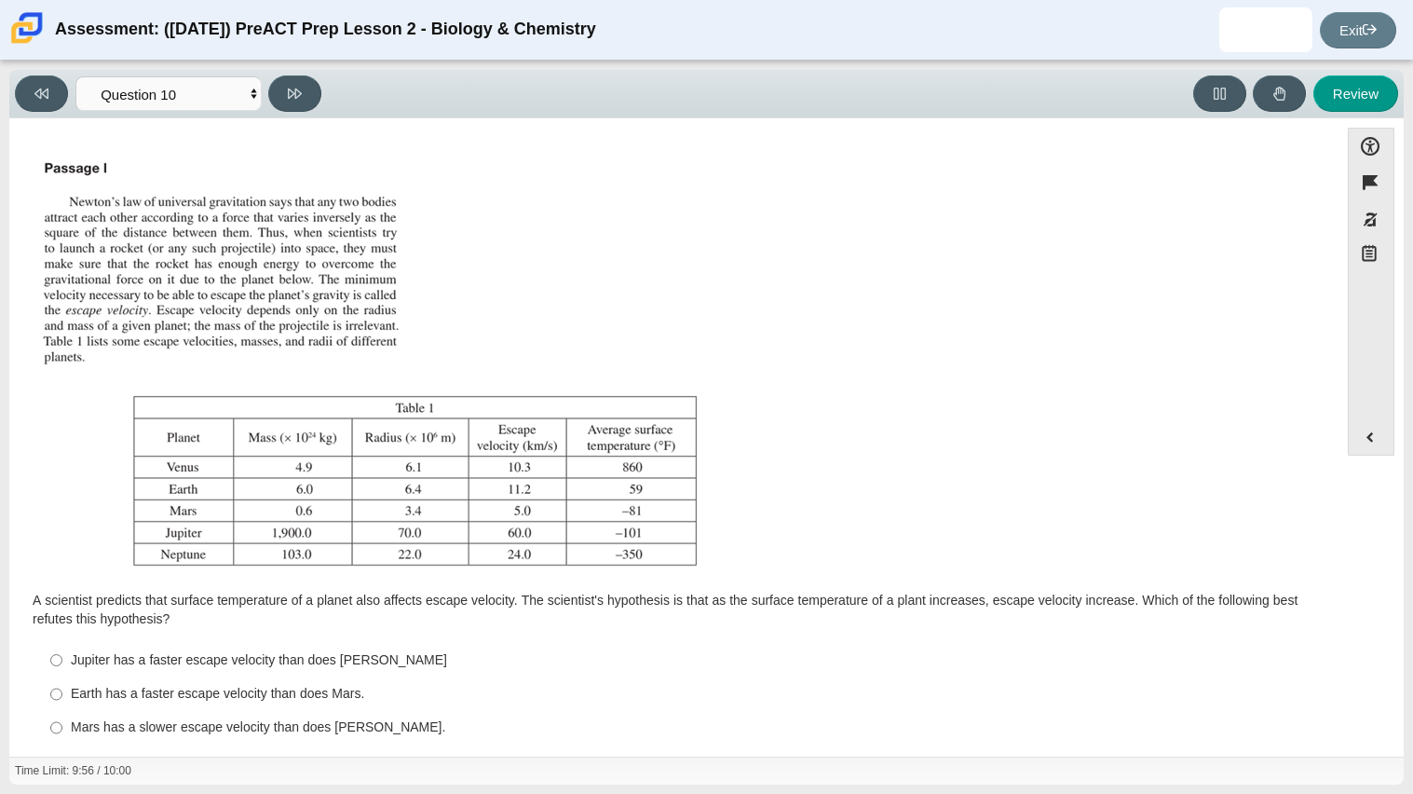
scroll to position [55, 0]
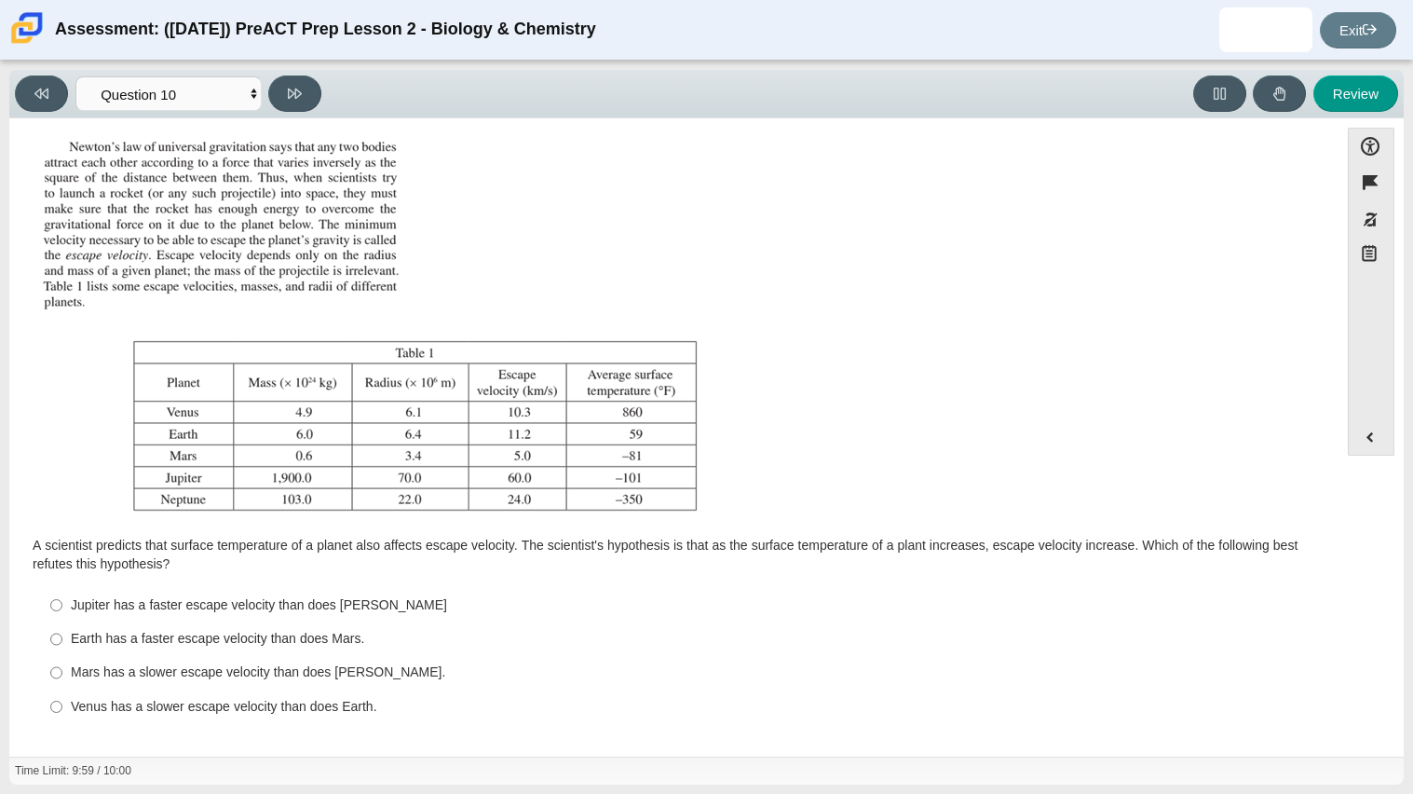
click at [127, 711] on div "Venus has a slower escape velocity than does Earth." at bounding box center [688, 707] width 1235 height 19
click at [62, 711] on input "Venus has a slower escape velocity than does Earth. Venus has a slower escape v…" at bounding box center [56, 706] width 12 height 34
radio input "true"
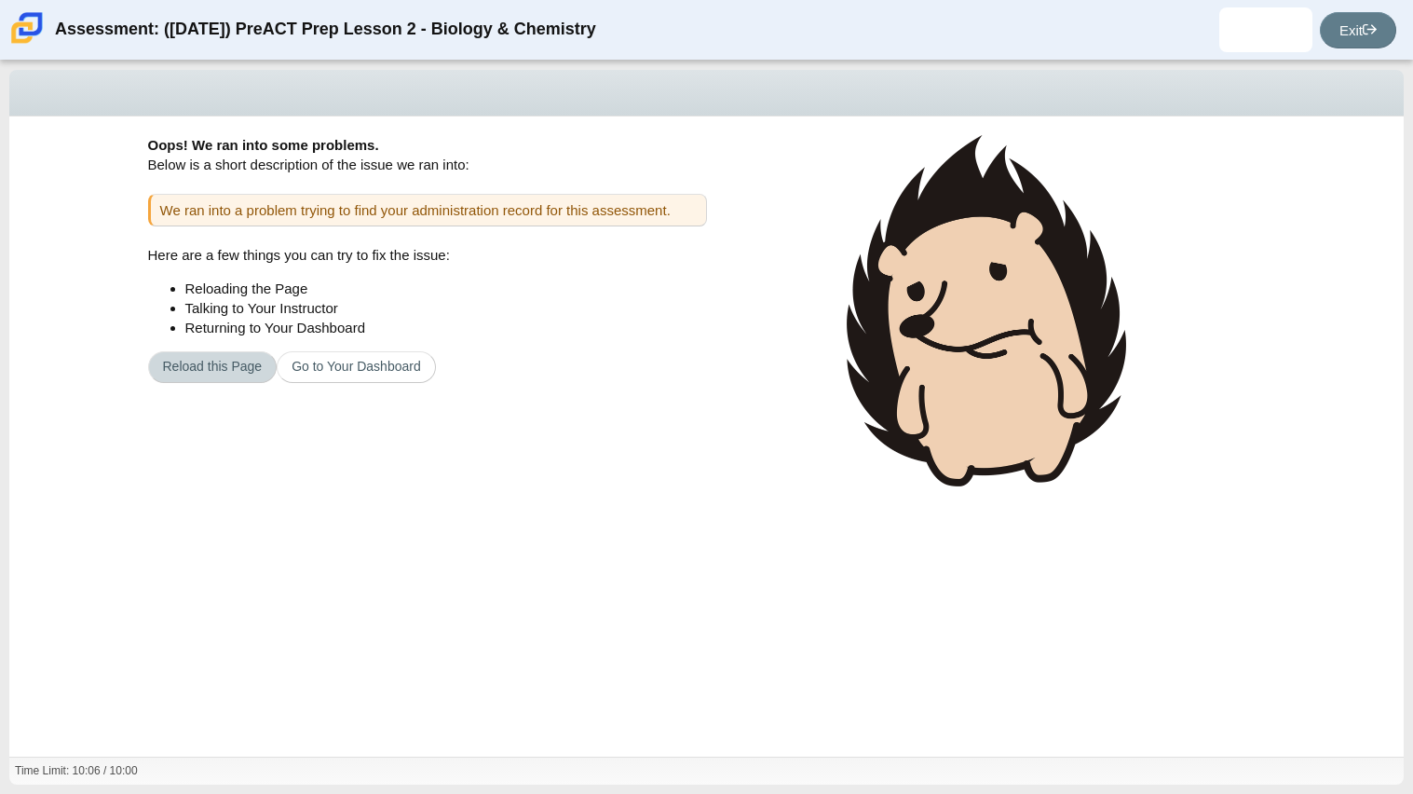
click at [265, 374] on button "Reload this Page" at bounding box center [212, 367] width 129 height 32
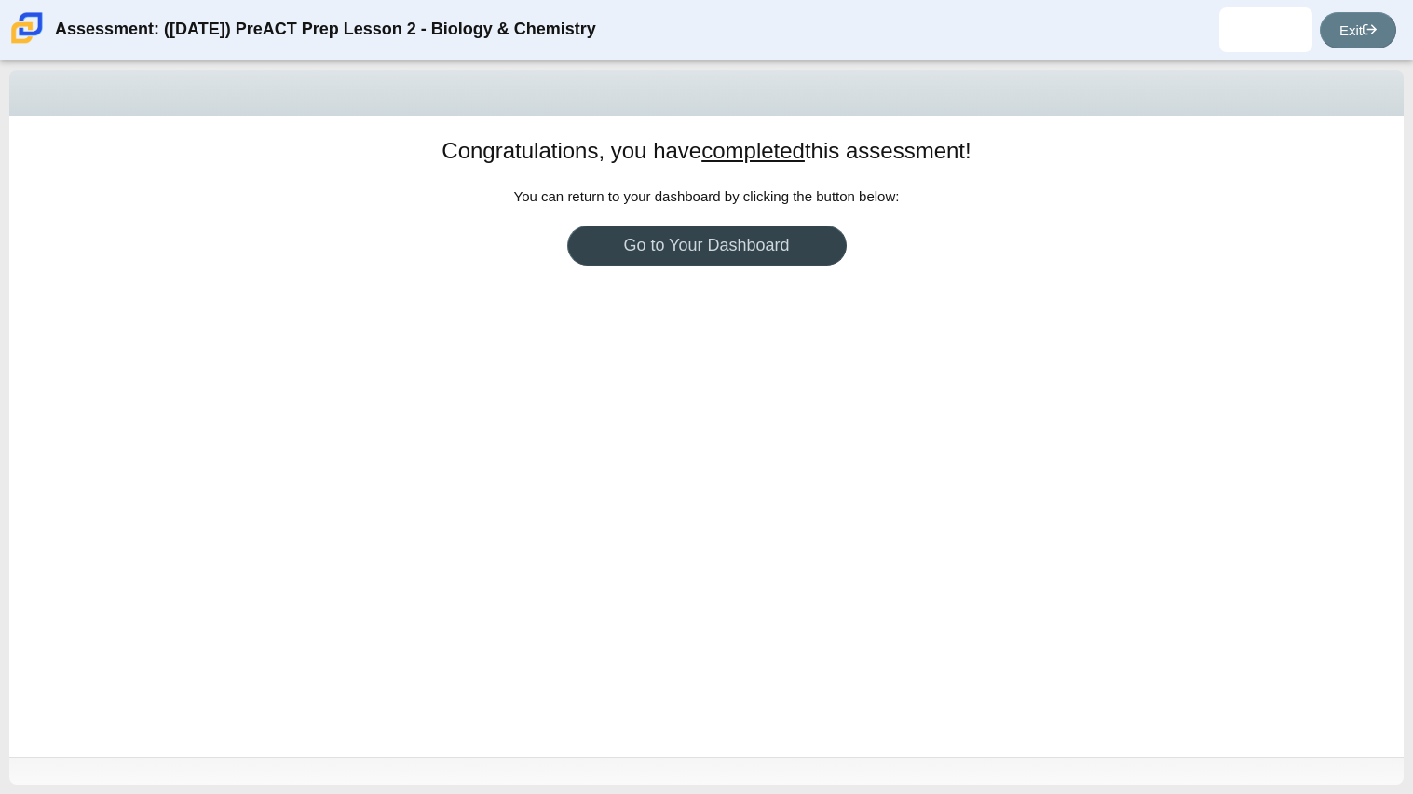
click at [646, 255] on link "Go to Your Dashboard" at bounding box center [706, 245] width 279 height 40
